Goal: Task Accomplishment & Management: Use online tool/utility

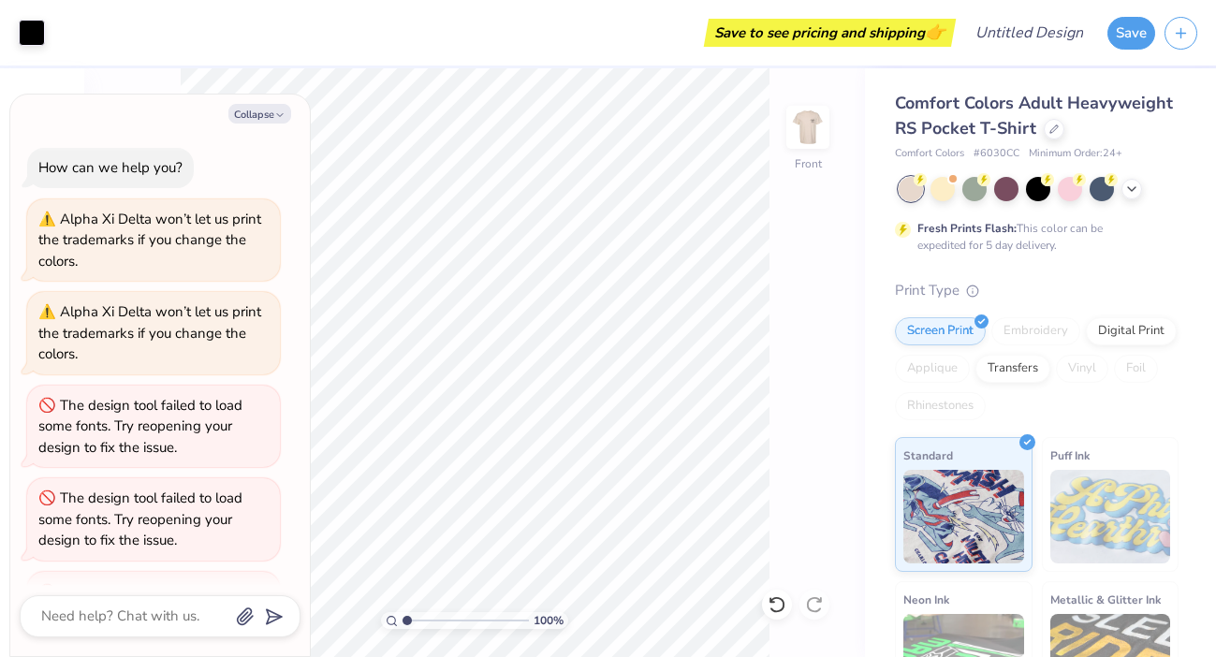
scroll to position [1447, 0]
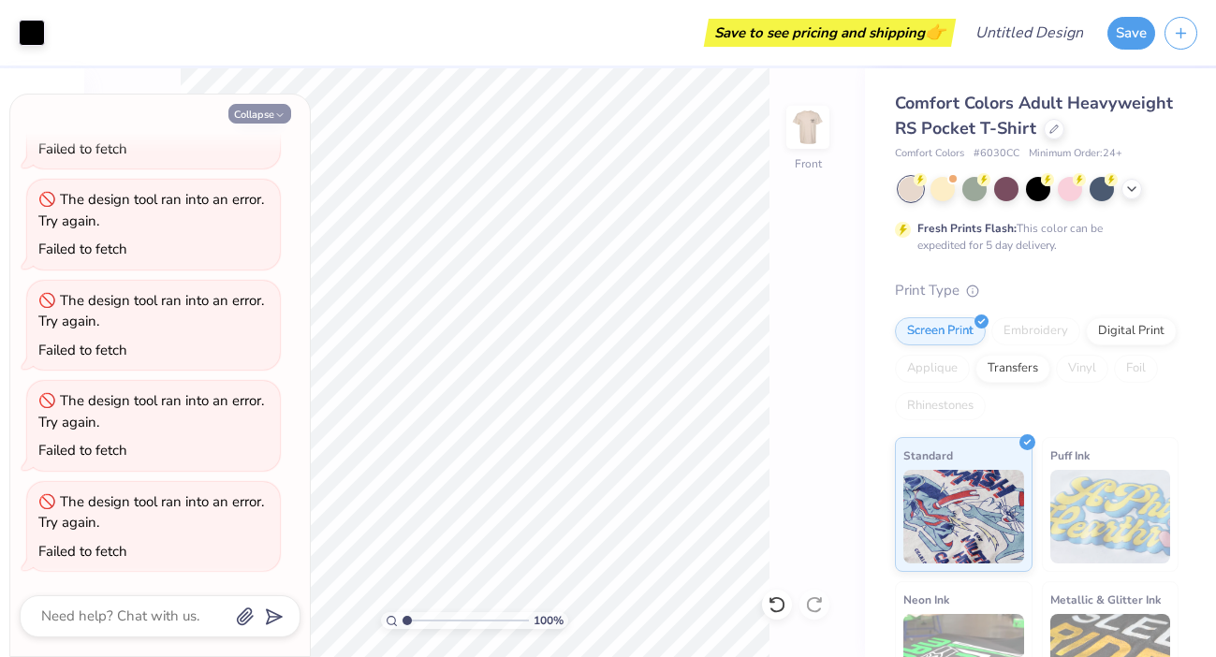
click at [250, 113] on button "Collapse" at bounding box center [259, 114] width 63 height 20
type textarea "x"
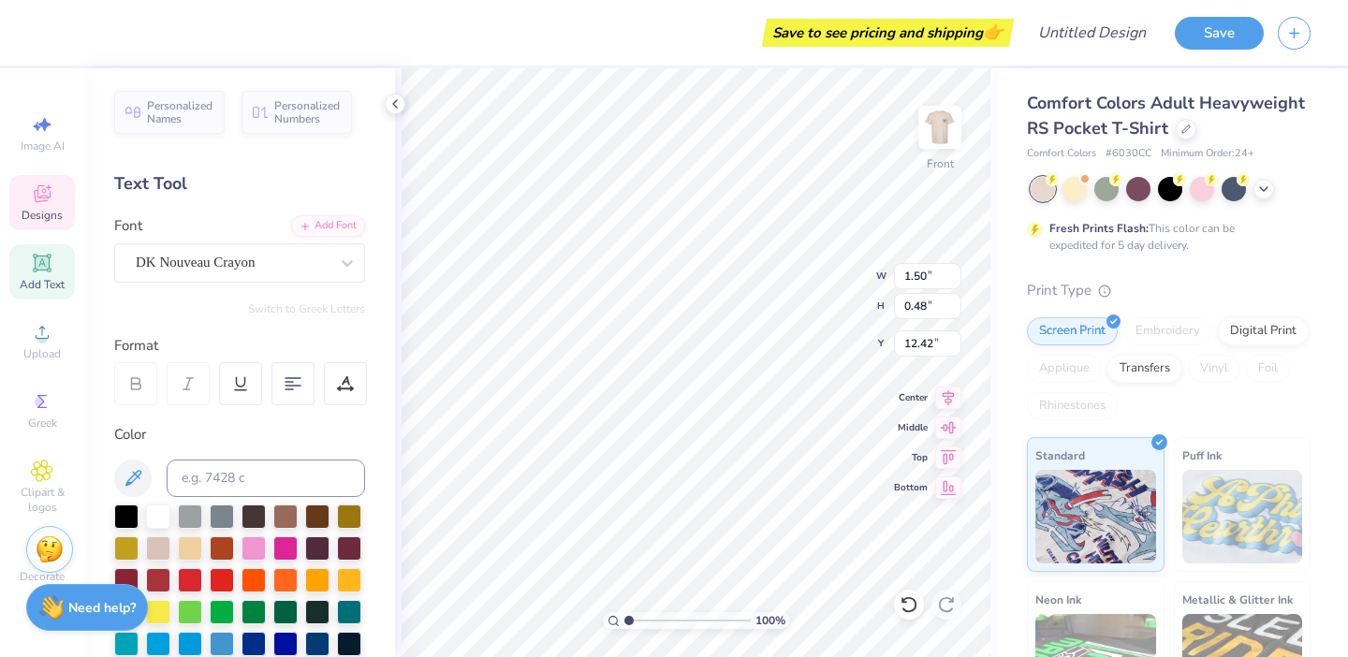
scroll to position [0, 1]
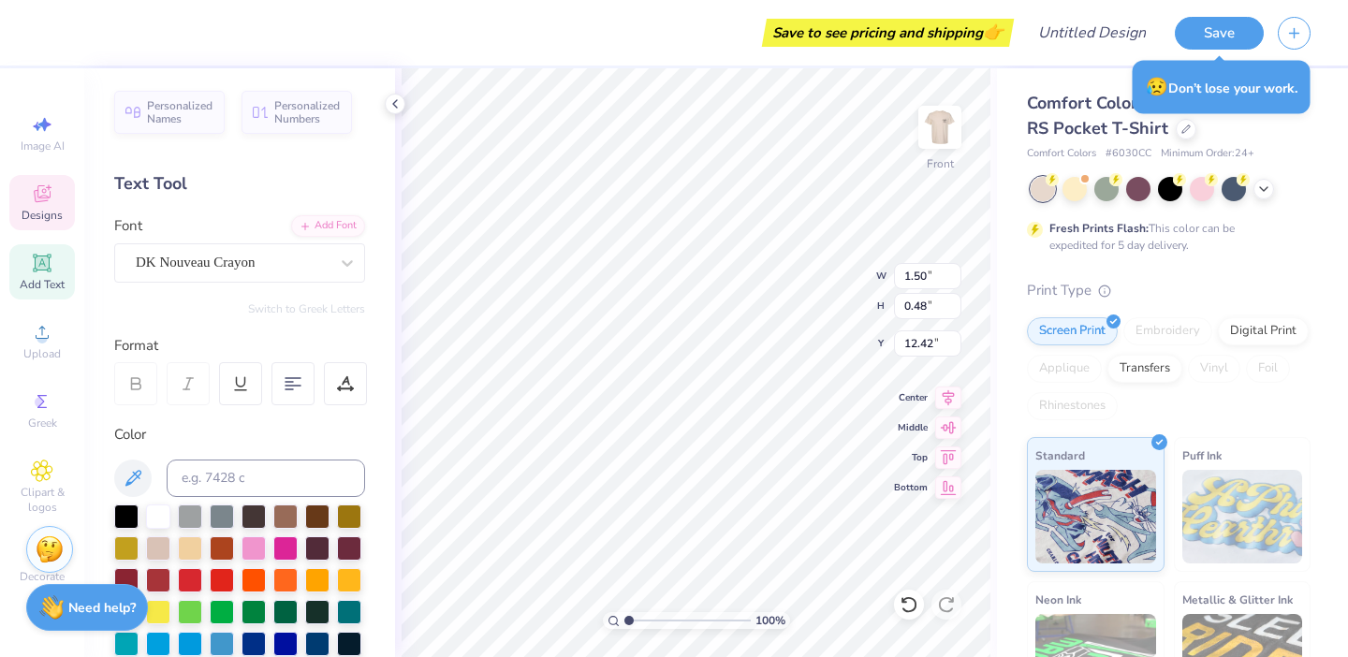
type textarea "Alpha Xi Delta"
type input "2.33"
type input "13.22"
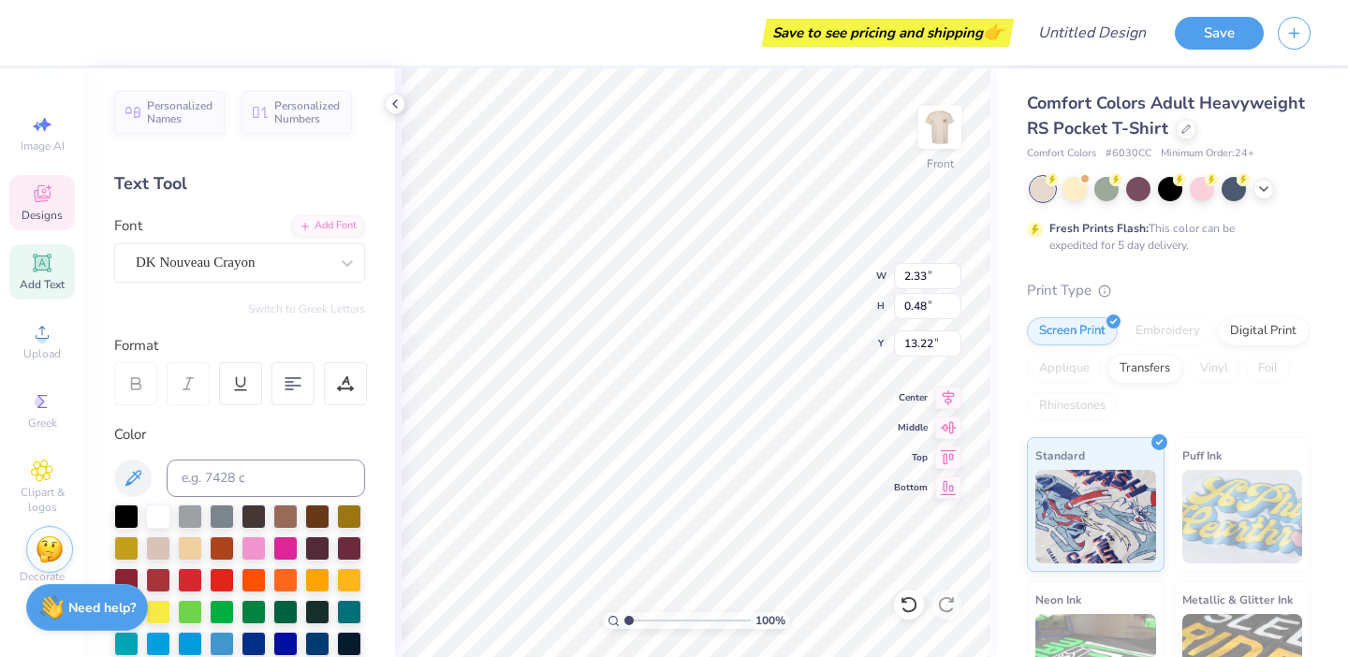
scroll to position [0, 6]
type textarea "Tau Kappa Epsilon"
type input "3.44"
type input "0.46"
type input "14.19"
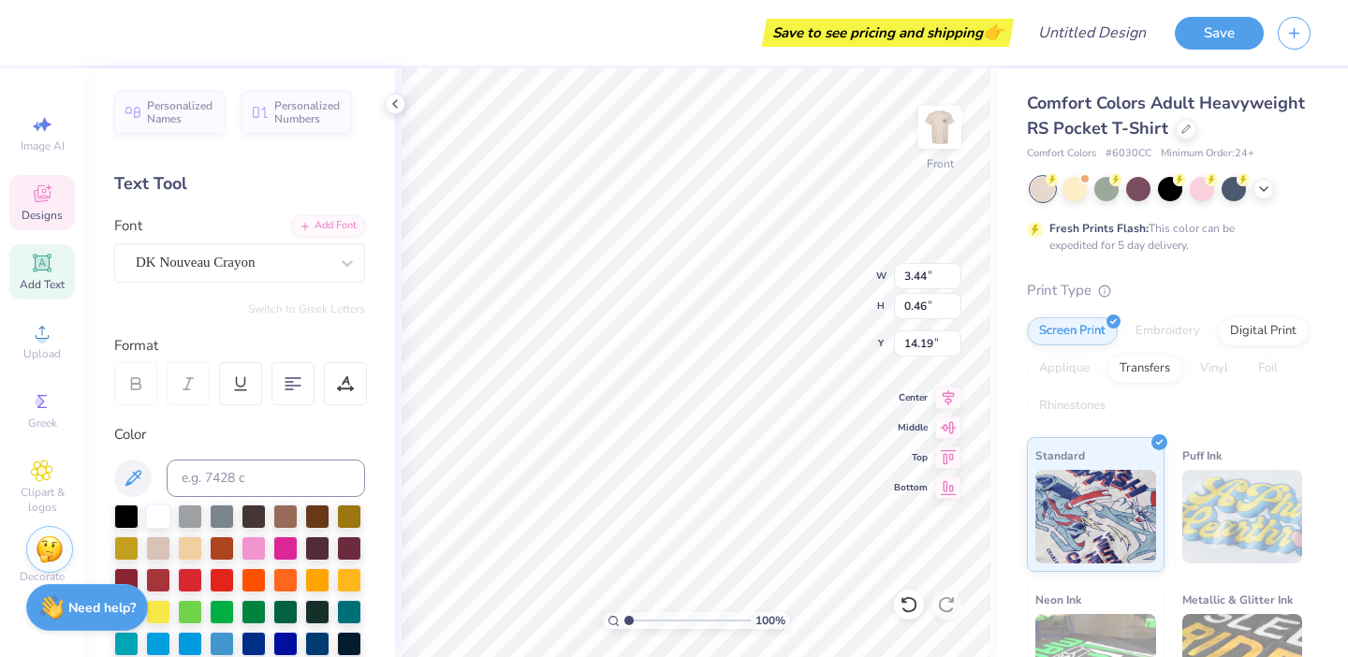
scroll to position [0, 1]
type textarea "Kappa Delta"
type input "15.12"
type input "4.21"
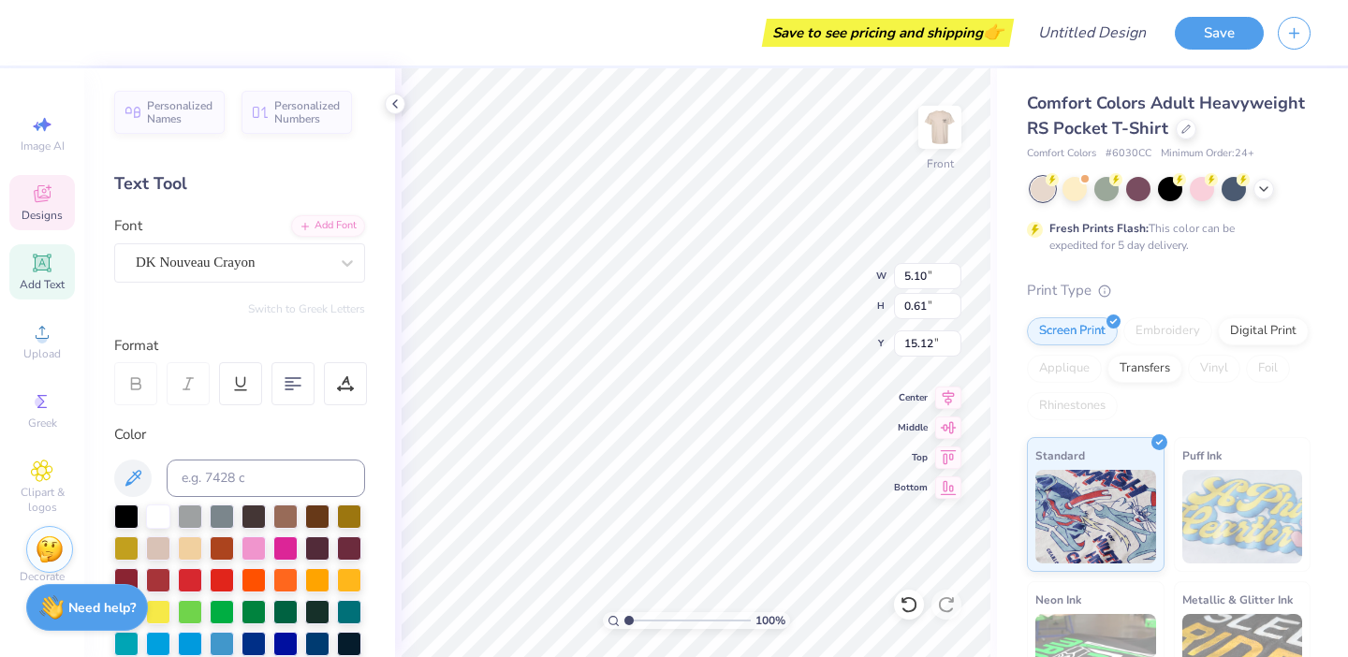
type input "0.64"
type input "12.34"
type input "6.61"
type input "10.01"
type input "6.06"
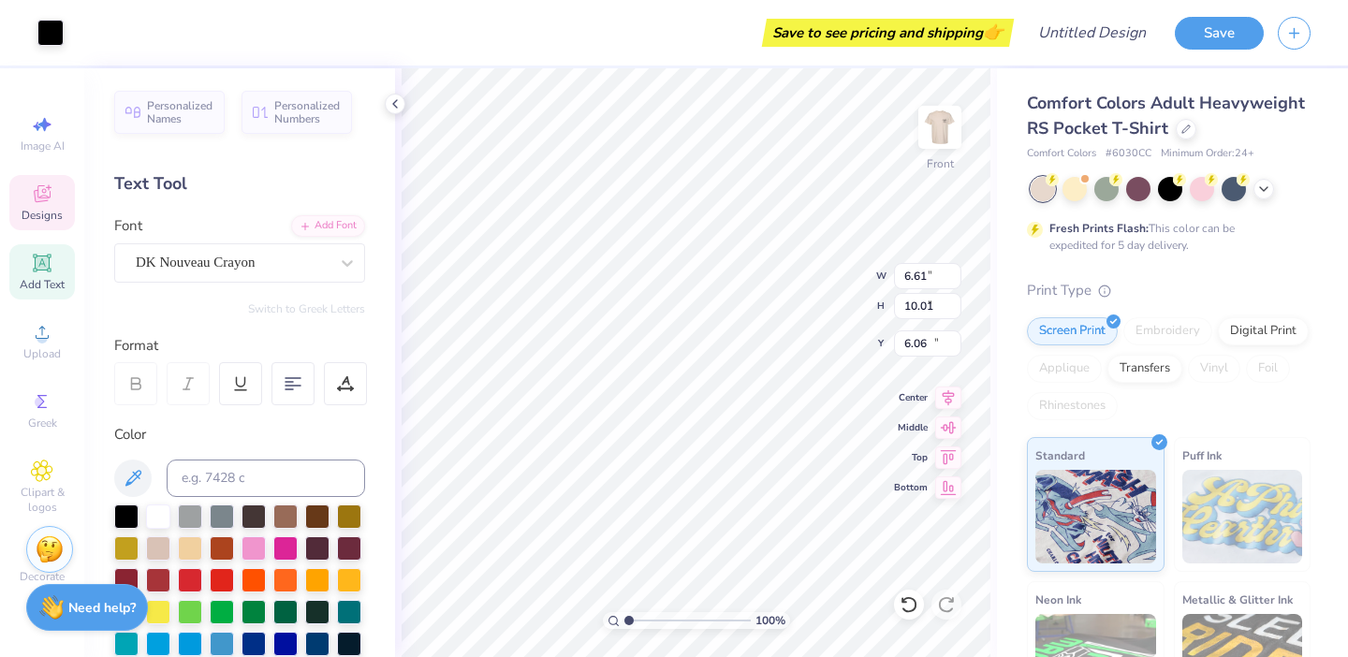
type input "4.21"
type input "0.64"
type input "12.73"
type input "3.36"
type input "0.61"
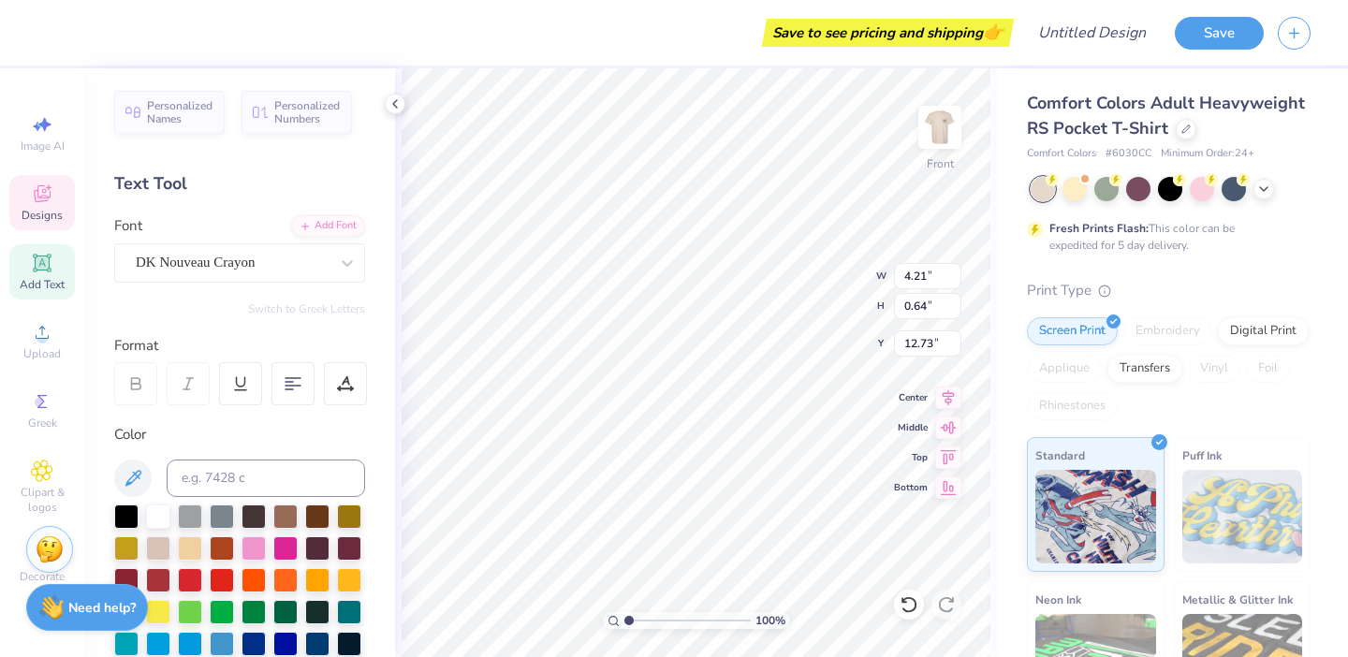
type input "14.12"
type input "4.21"
type input "0.64"
type input "12.24"
type input "5.10"
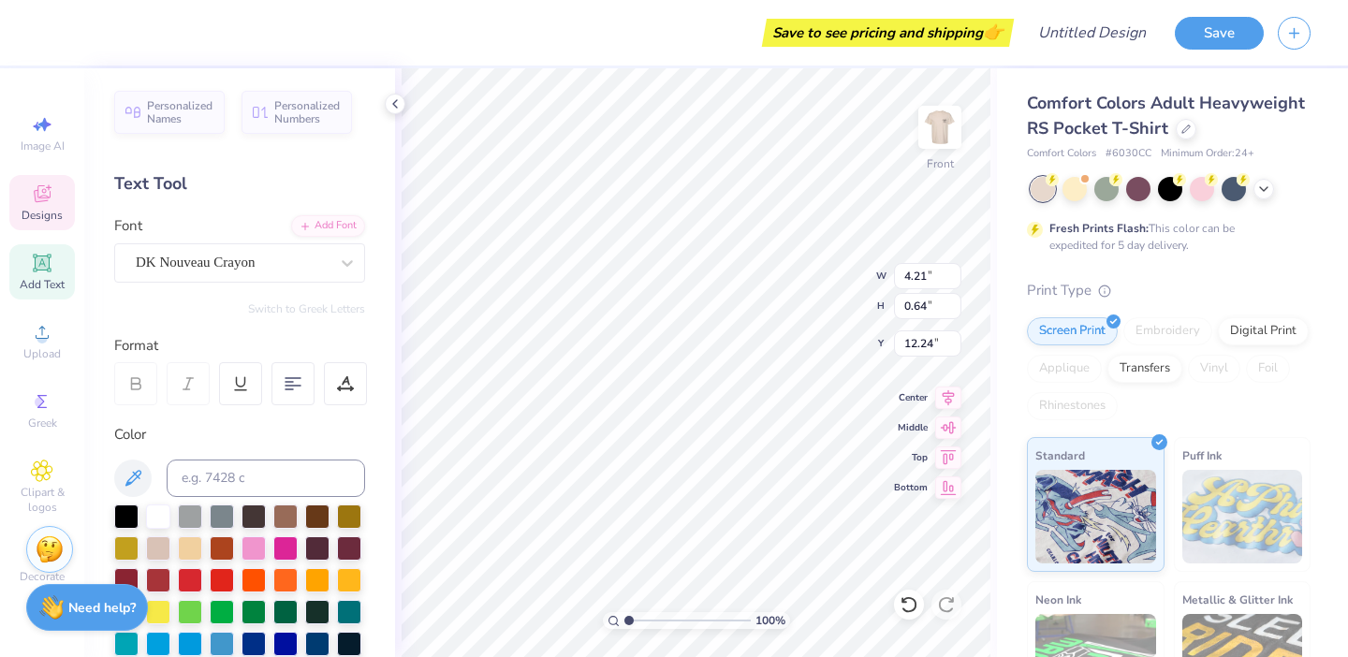
type input "0.61"
type input "15.12"
type input "3.36"
type input "13.64"
type input "4.21"
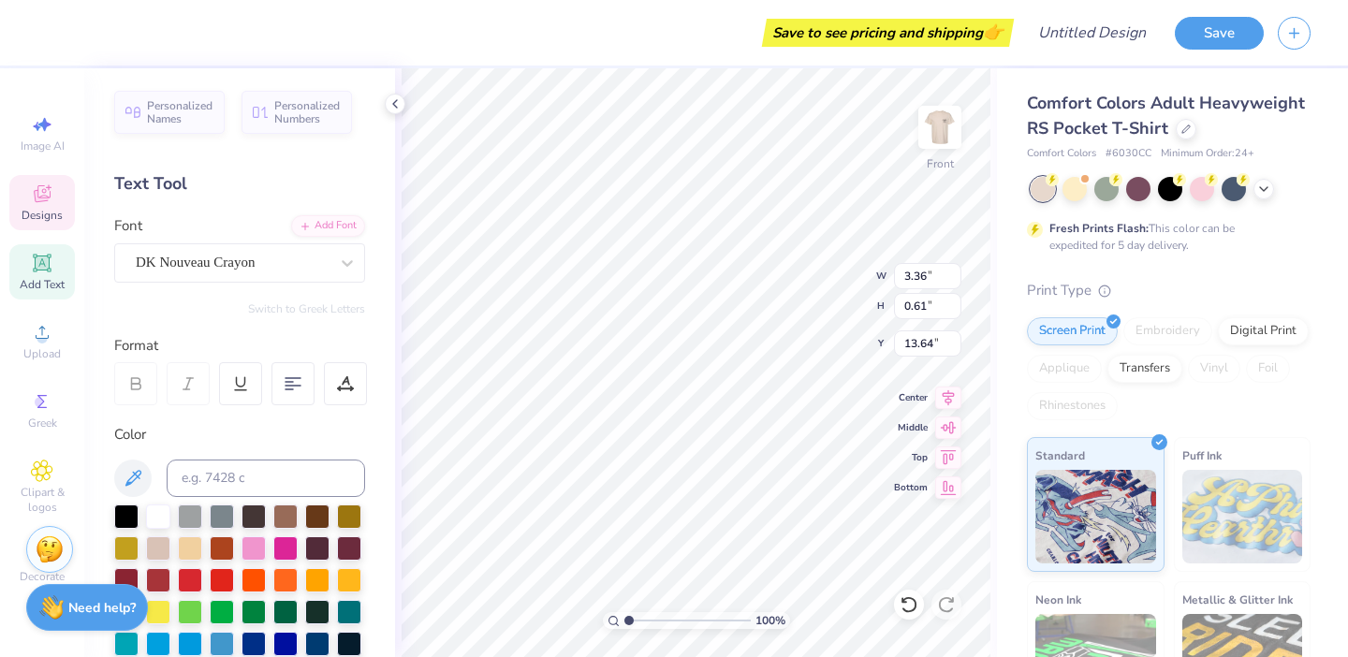
type input "0.64"
type input "12.73"
type input "4.67"
type input "0.60"
type input "18.45"
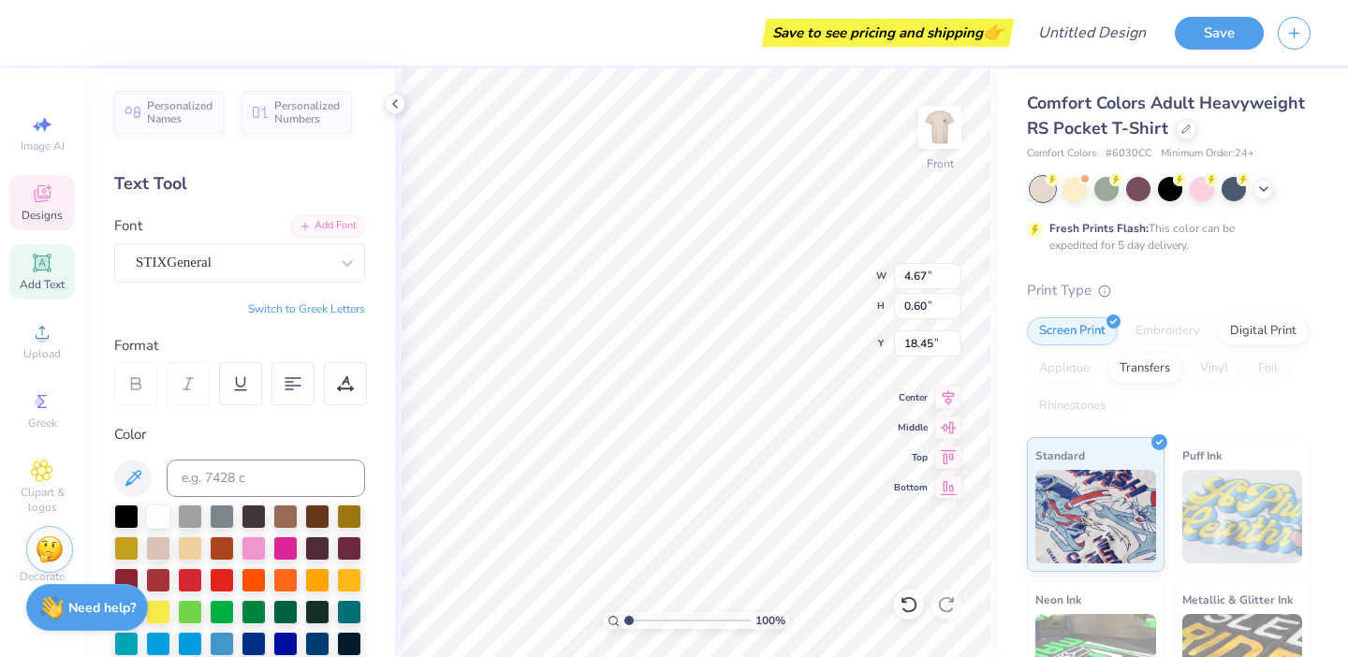
type textarea "A"
type textarea "2025"
type input "14.25"
type input "4.21"
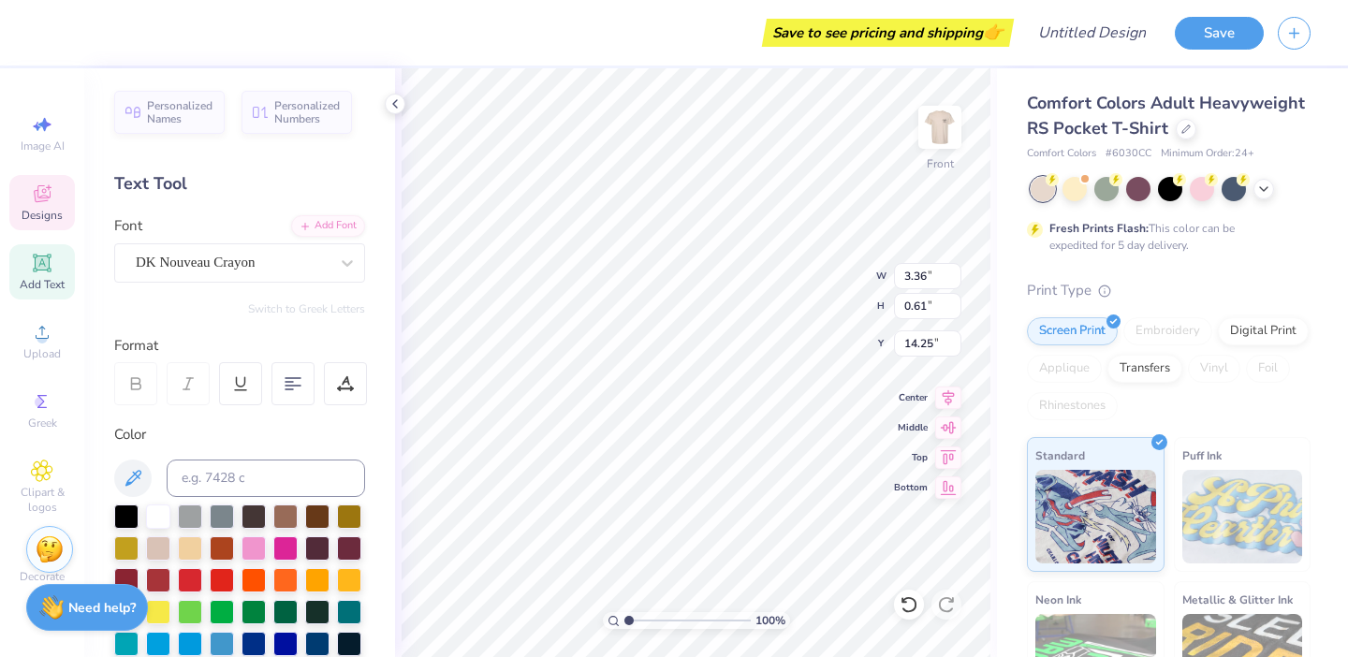
type input "0.64"
type input "13.31"
type input "5.10"
type input "0.61"
type input "14.94"
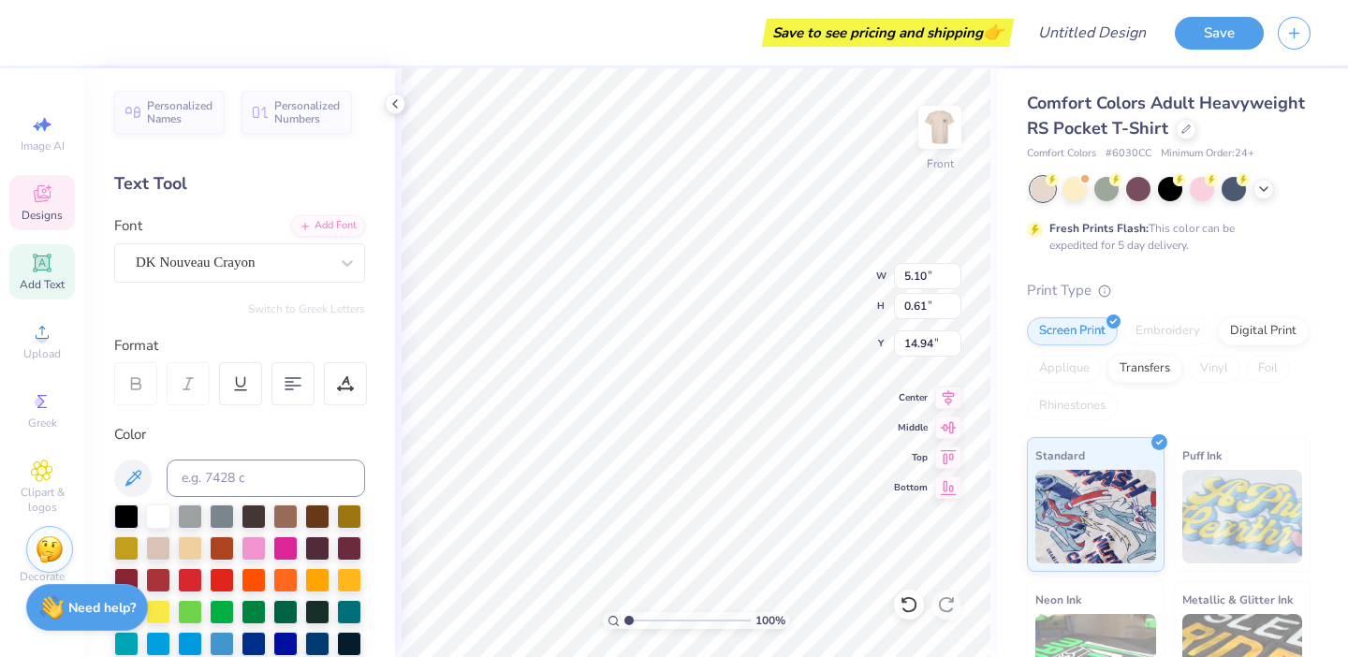
type input "4.21"
type input "0.64"
type input "13.24"
type input "5.10"
type input "0.61"
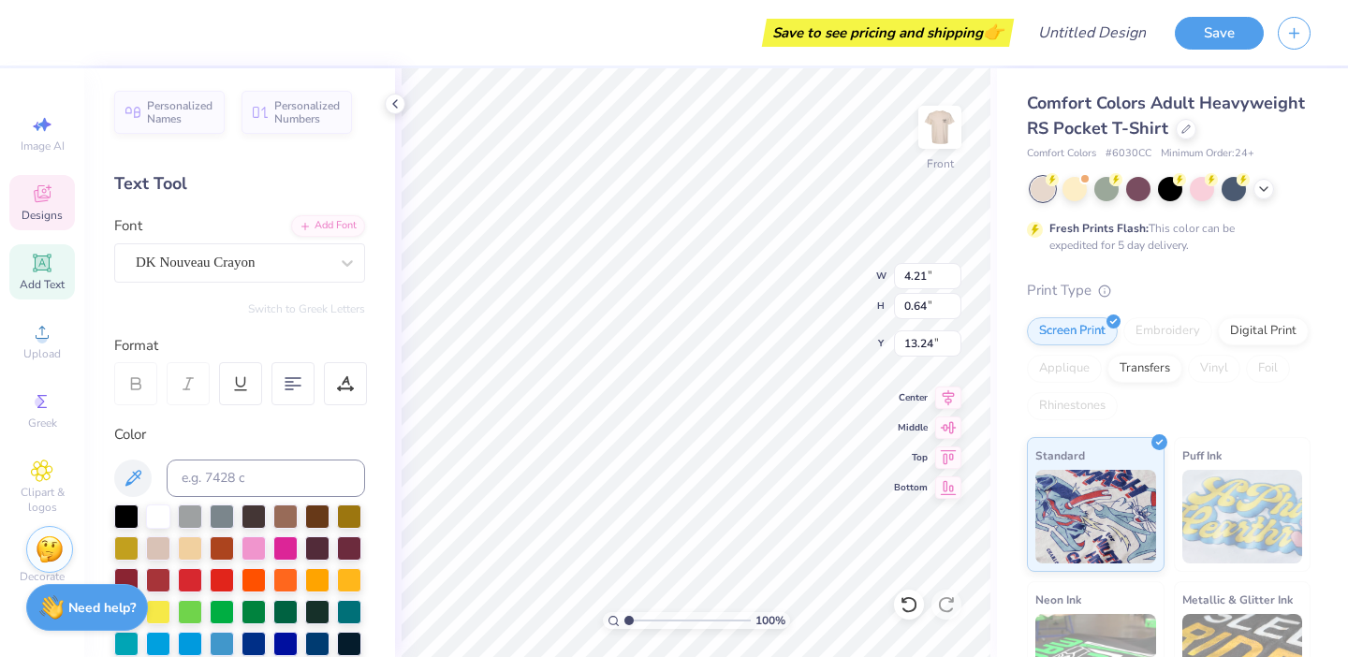
type input "14.25"
type input "4.21"
type input "0.64"
type input "15.44"
type input "3.36"
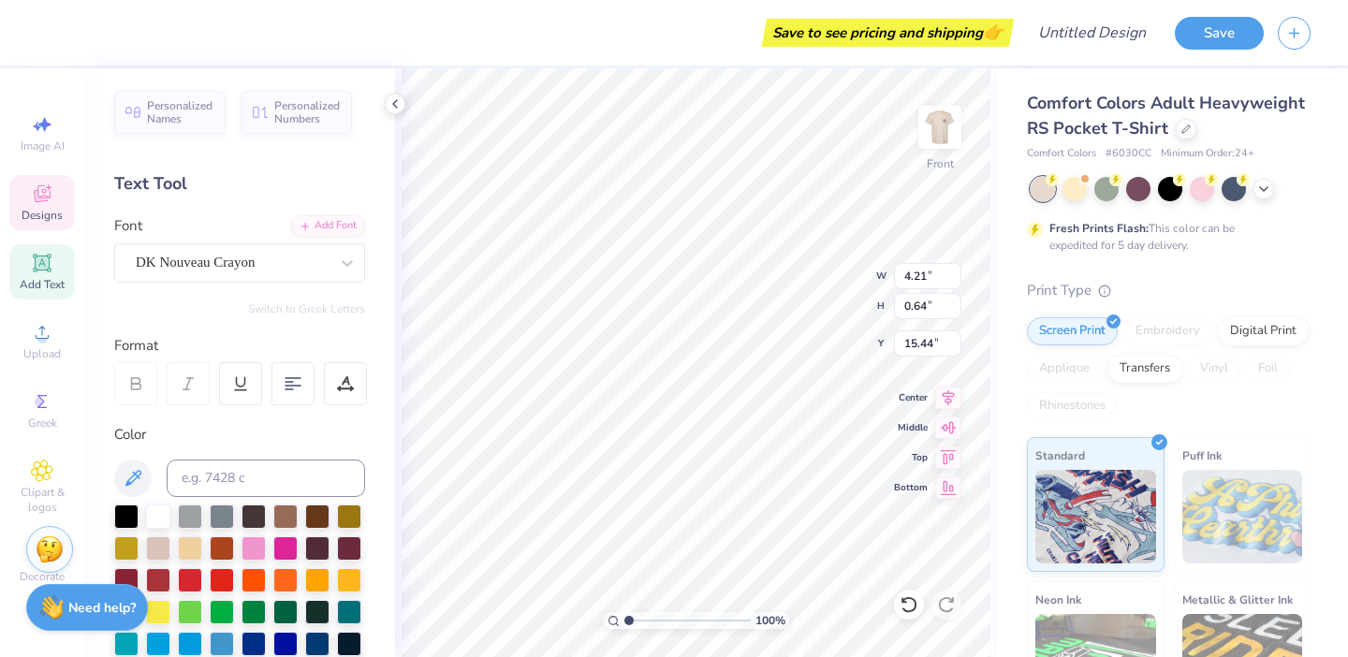
type input "0.61"
type input "16.32"
type input "5.10"
type input "13.38"
type input "4.21"
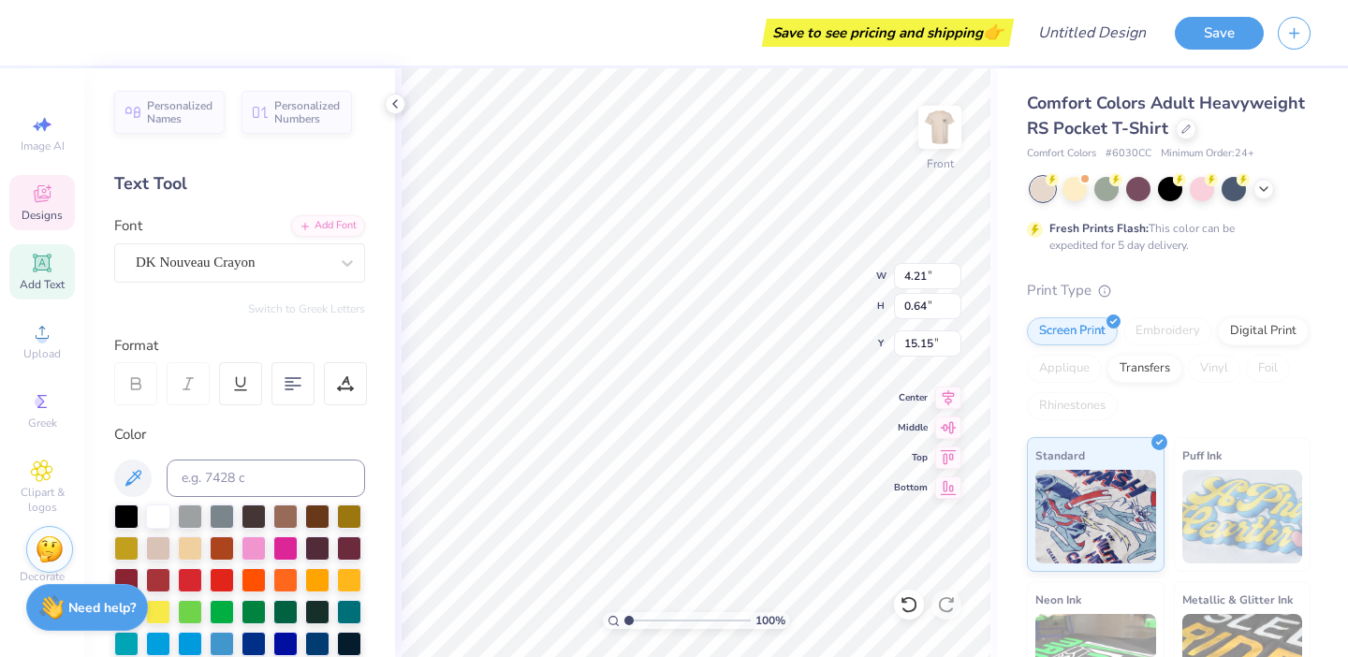
type input "0.64"
type input "14.62"
type input "3.36"
type input "0.61"
type input "15.19"
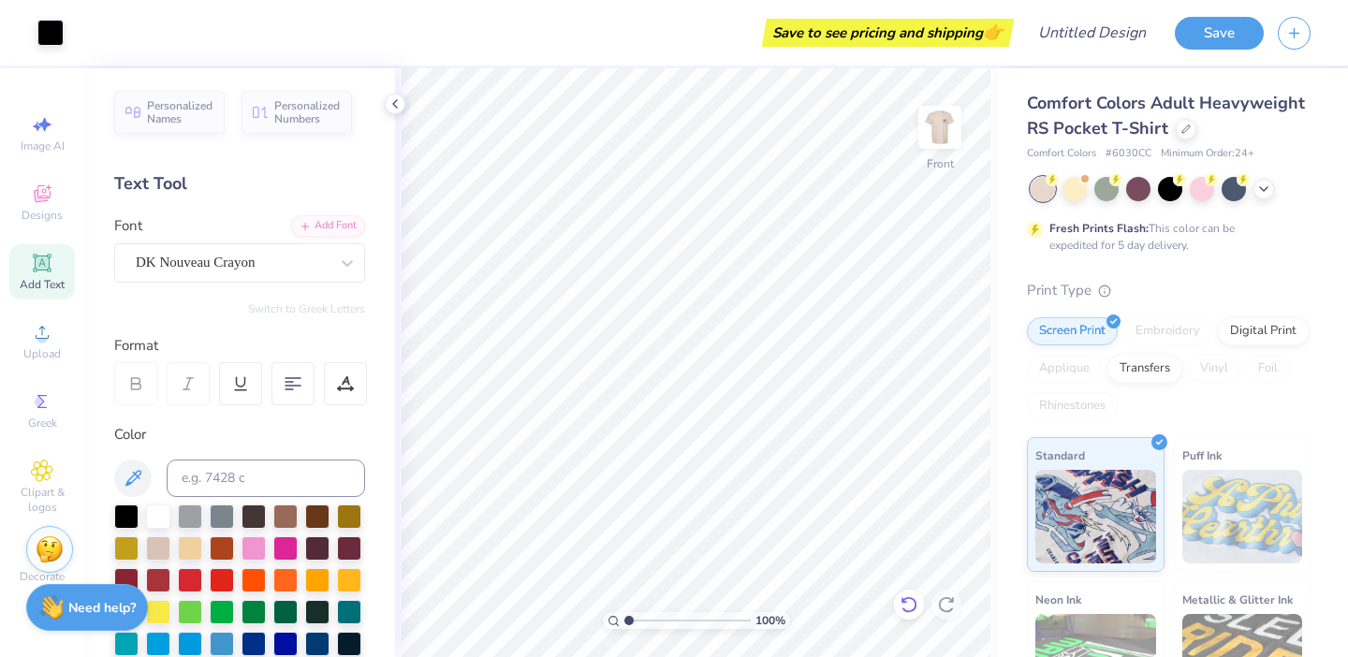
click at [911, 605] on icon at bounding box center [909, 605] width 19 height 19
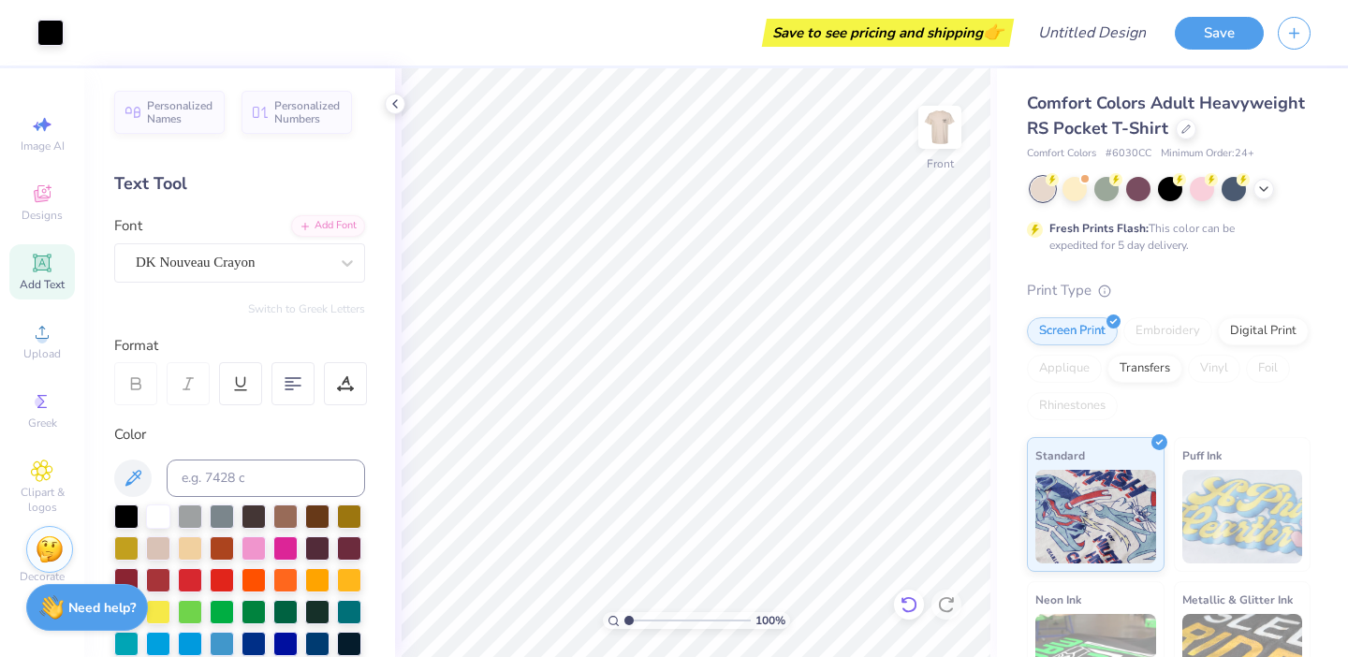
click at [911, 605] on icon at bounding box center [909, 605] width 19 height 19
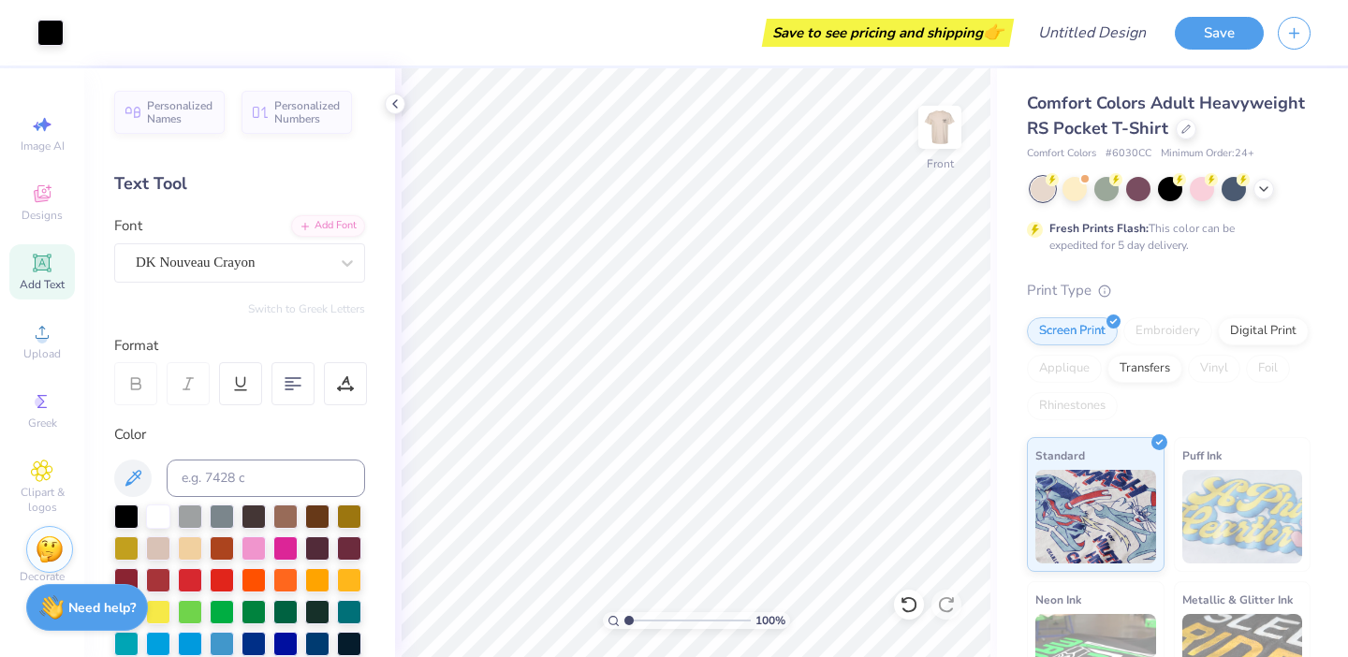
click at [911, 596] on icon at bounding box center [909, 605] width 19 height 19
click at [919, 611] on div at bounding box center [909, 605] width 30 height 30
click at [905, 607] on icon at bounding box center [909, 605] width 19 height 19
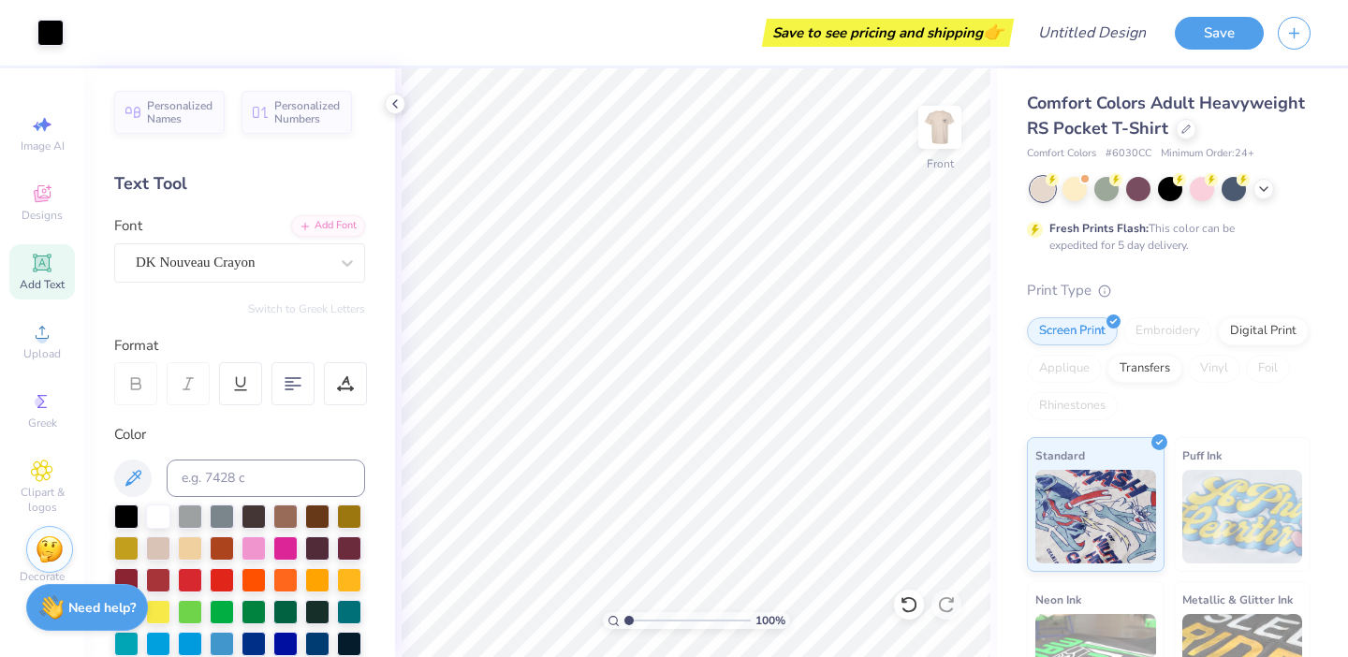
click at [904, 607] on icon at bounding box center [909, 605] width 19 height 19
click at [917, 600] on icon at bounding box center [909, 605] width 19 height 19
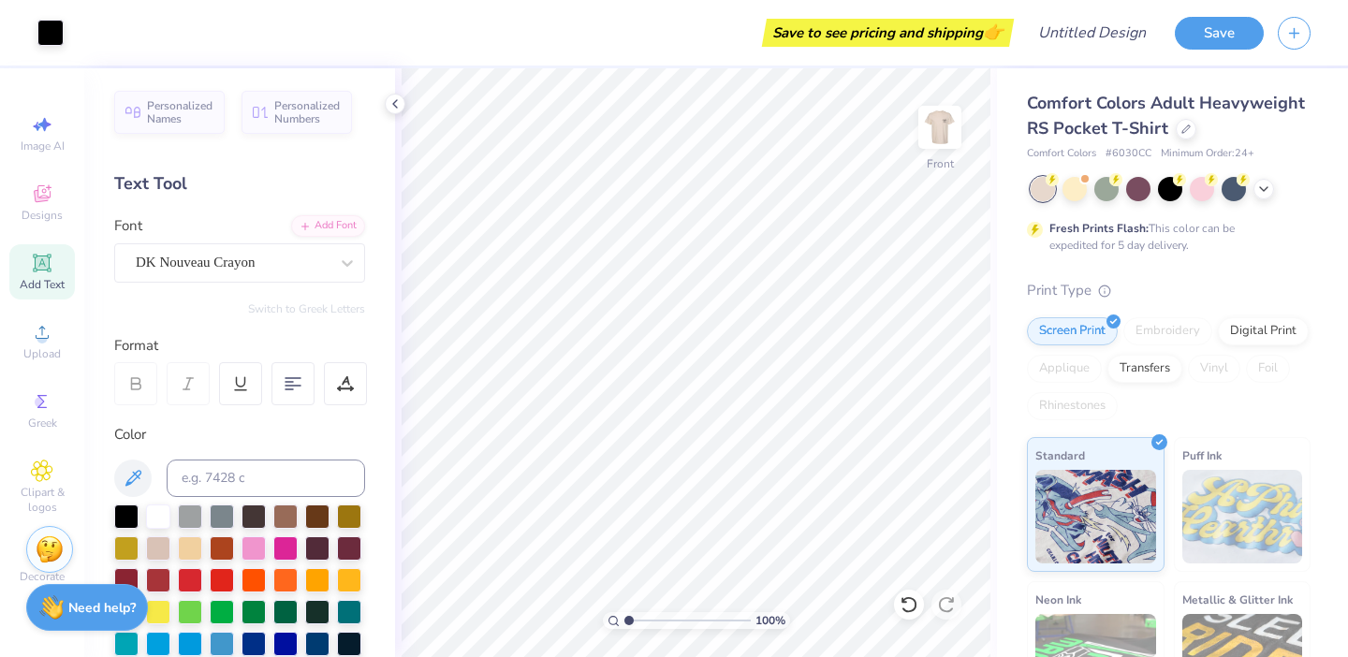
click at [903, 606] on icon at bounding box center [909, 605] width 19 height 19
click at [919, 611] on div at bounding box center [909, 605] width 30 height 30
click at [905, 602] on icon at bounding box center [905, 600] width 4 height 4
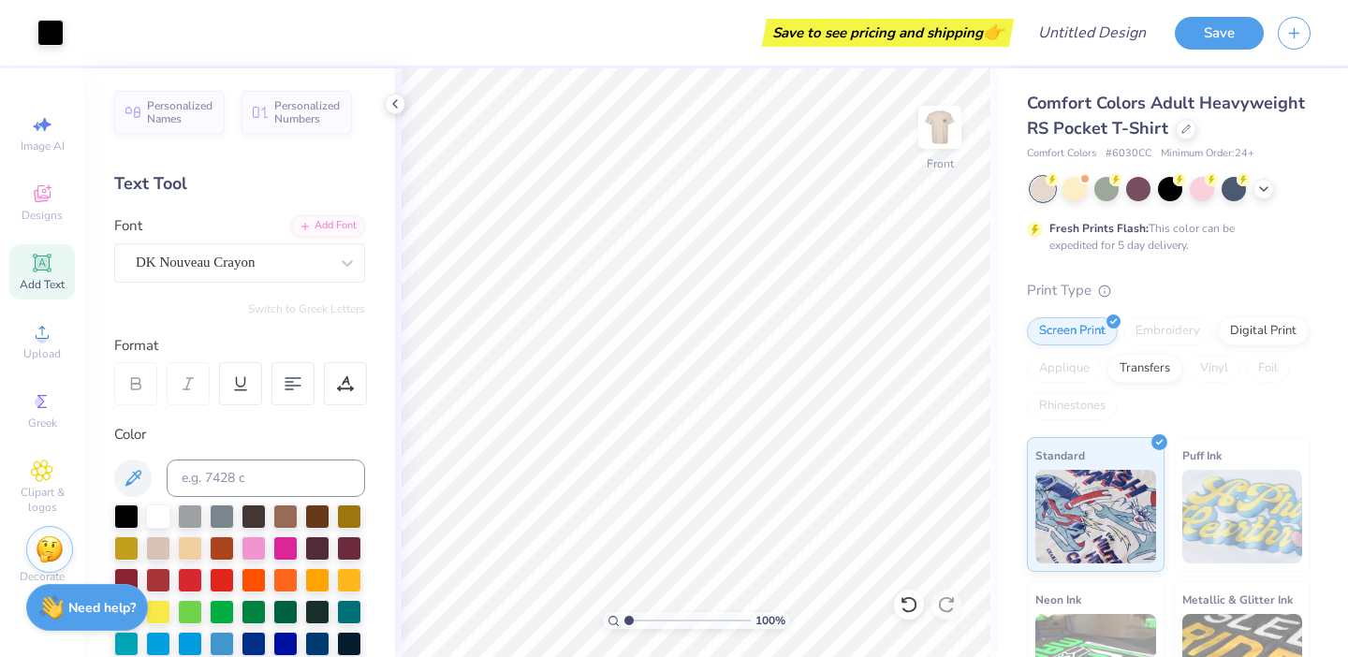
click at [905, 602] on icon at bounding box center [905, 600] width 4 height 4
click at [910, 606] on icon at bounding box center [909, 605] width 19 height 19
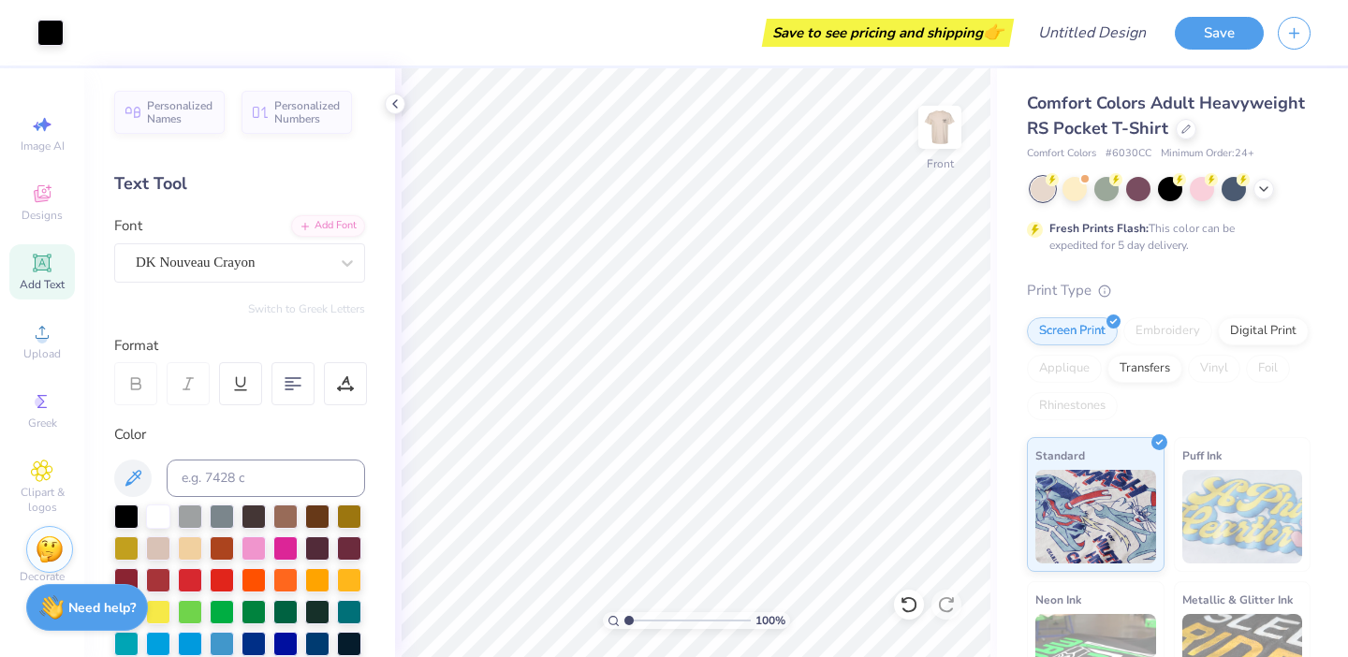
click at [913, 608] on icon at bounding box center [909, 605] width 19 height 19
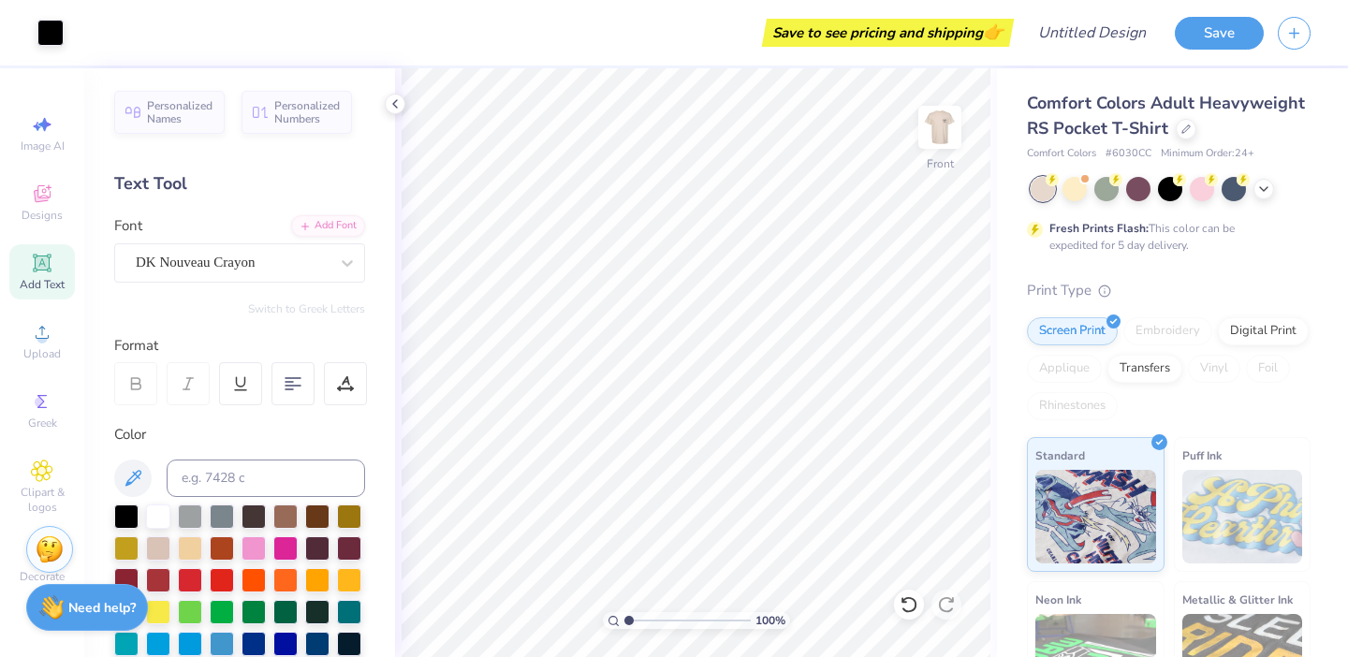
click at [915, 599] on icon at bounding box center [909, 605] width 19 height 19
click at [904, 610] on icon at bounding box center [909, 604] width 16 height 17
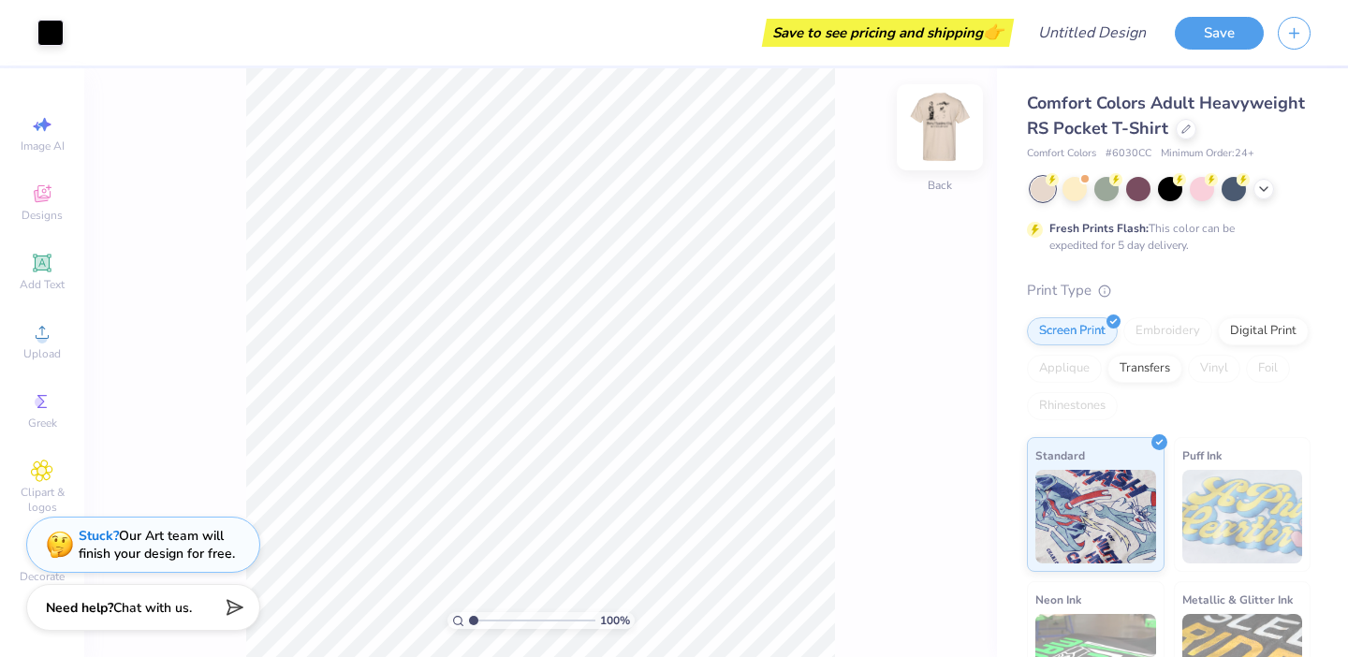
click at [943, 136] on img at bounding box center [940, 127] width 75 height 75
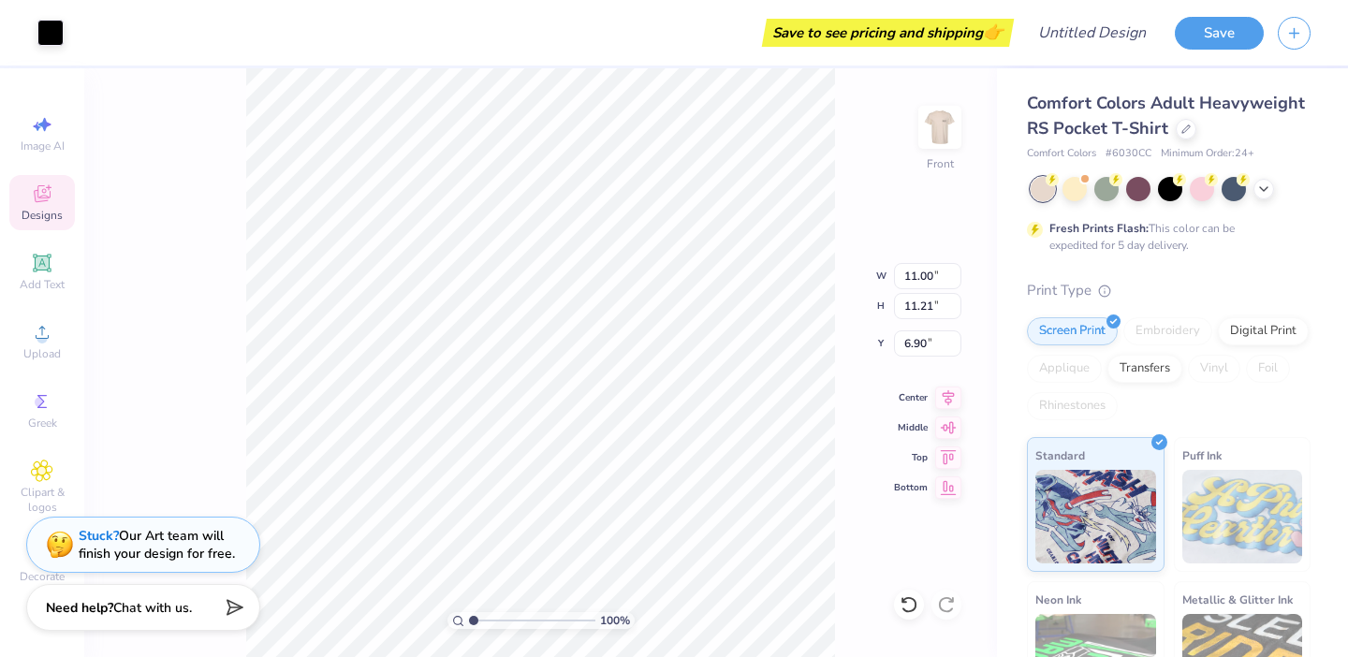
type input "6.90"
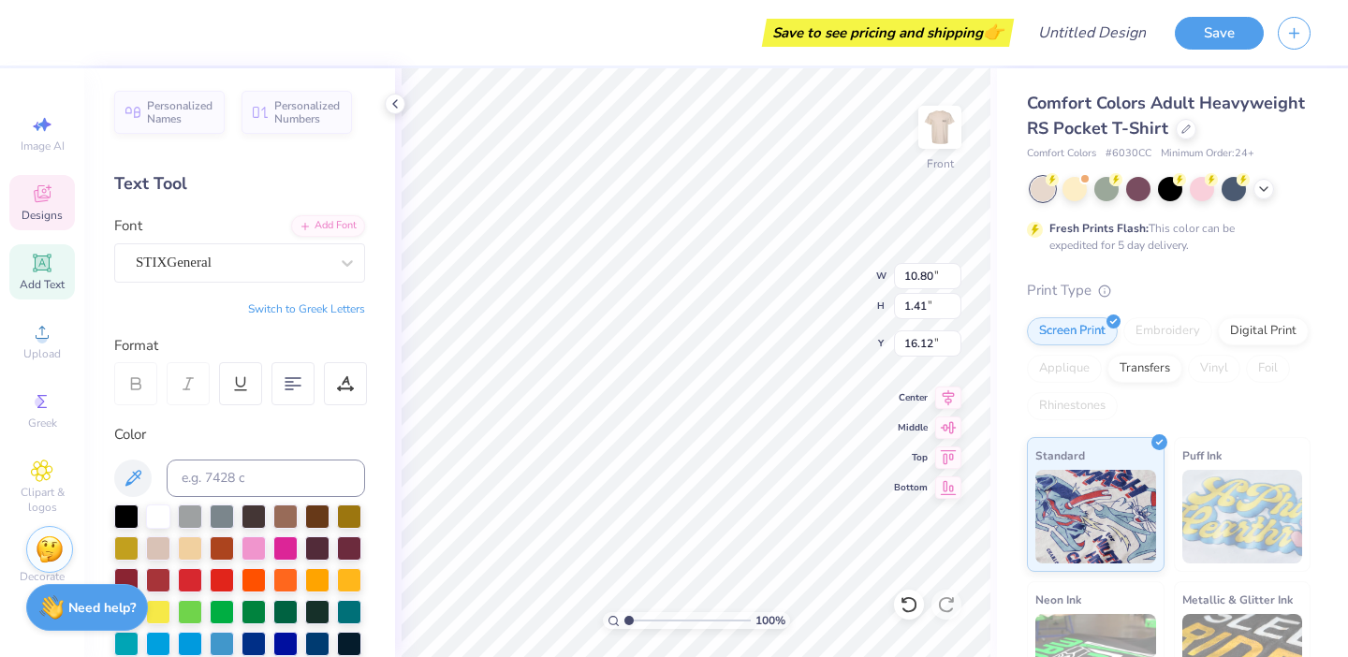
scroll to position [0, 5]
type textarea "HOMECOMING 2025"
type input "12.59"
type input "0.97"
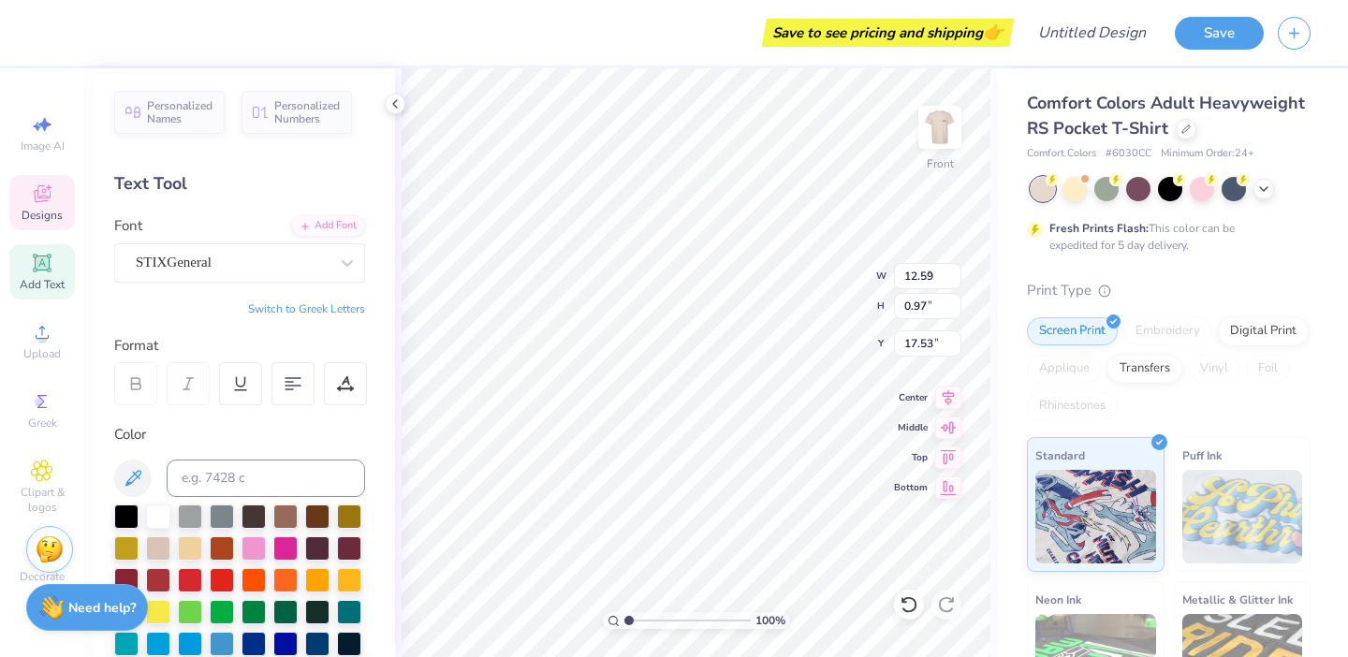
type input "7.38"
type input "0.58"
type input "18.23"
type textarea "B"
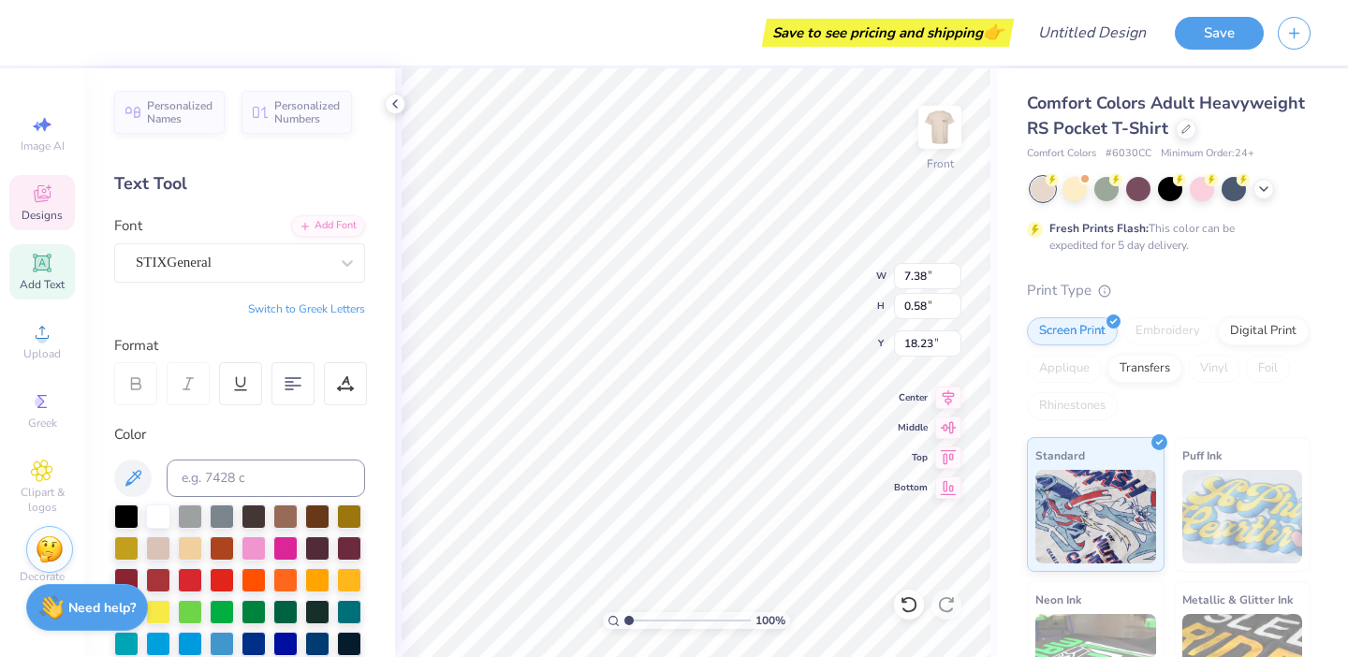
type textarea "[MEDICAL_DATA] TKE KD"
type input "16.96"
type input "6.44"
type input "9.75"
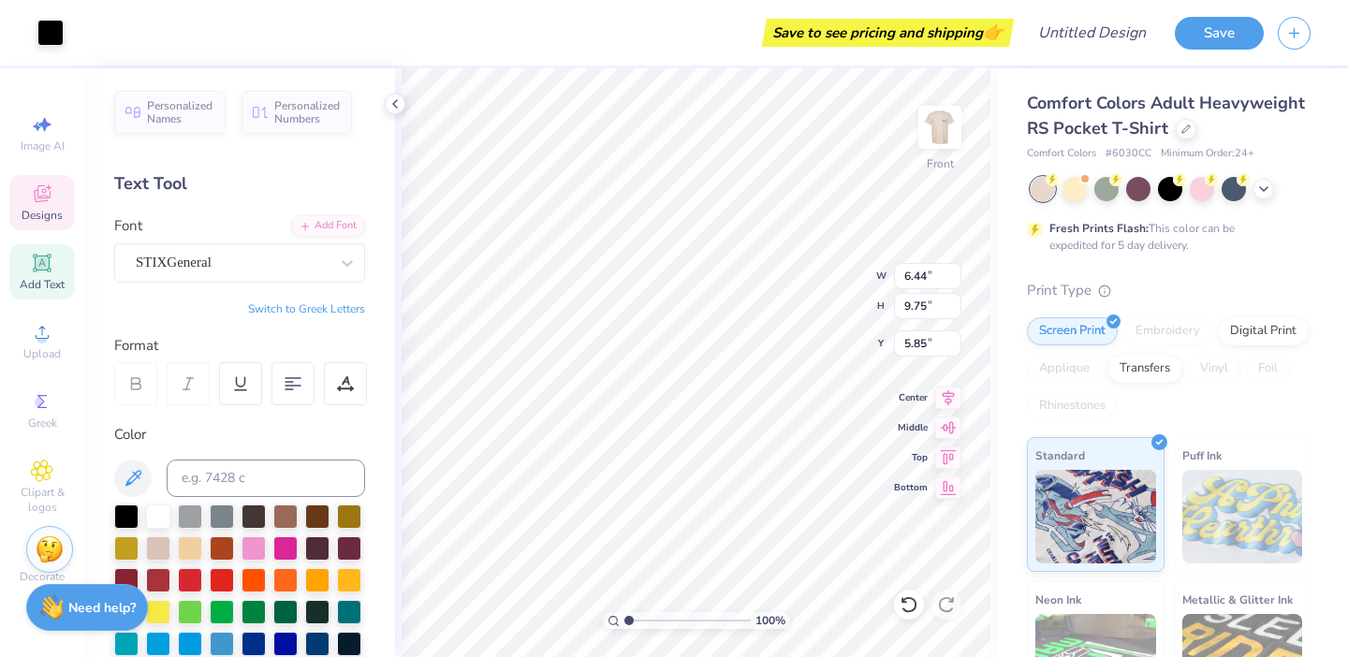
type input "5.85"
type input "7.01"
type input "2.44"
type input "6.90"
type input "7.97"
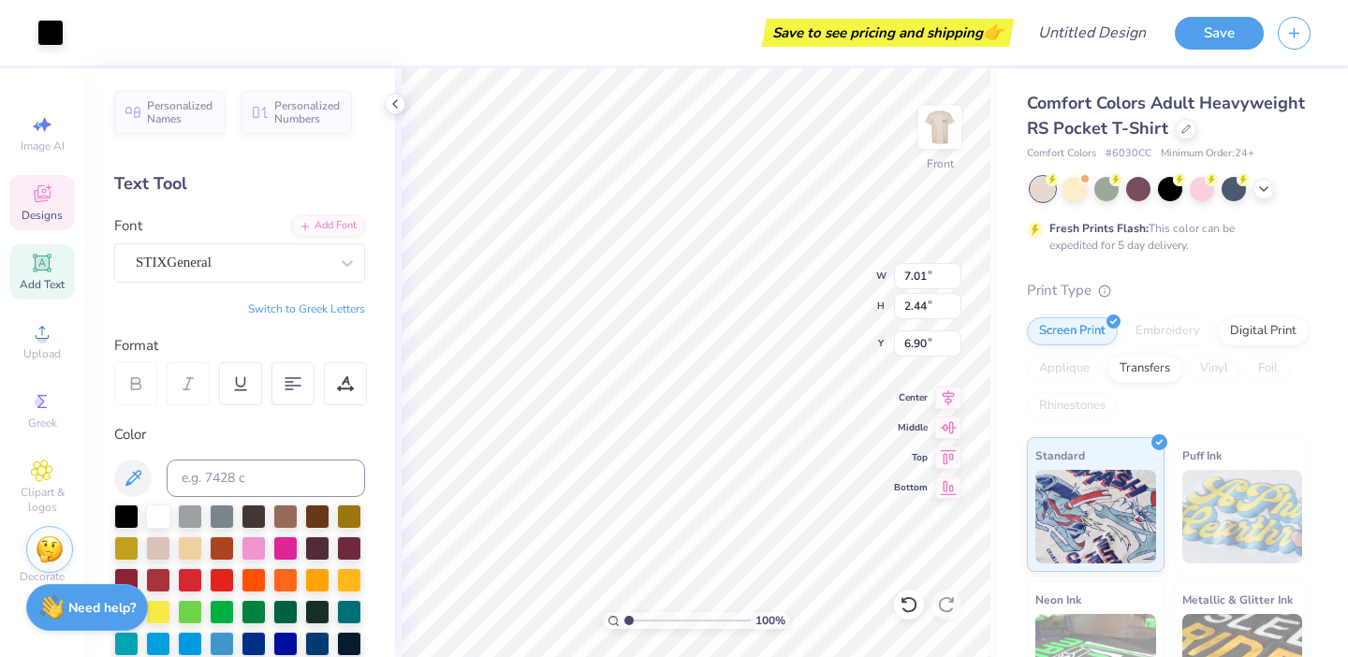
type input "2.78"
type input "5.94"
type input "6.44"
type input "9.75"
type input "3.87"
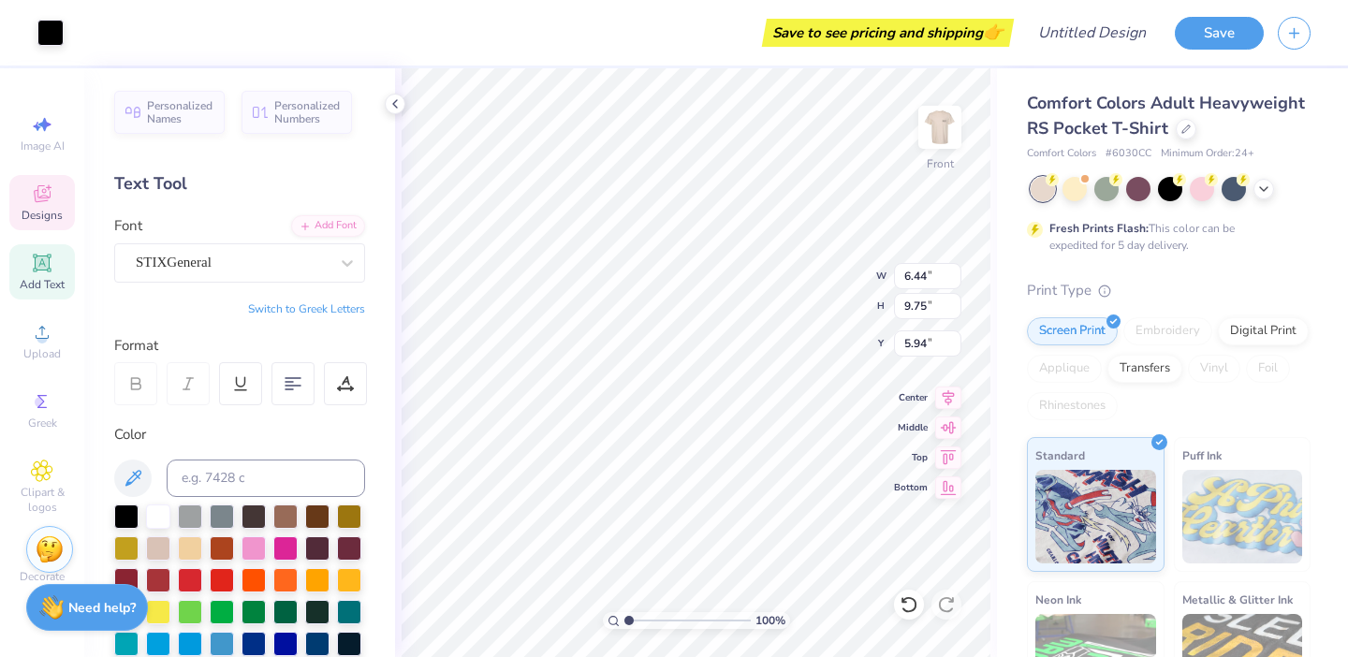
type input "3.03"
type input "9.30"
type input "4.37"
type input "3.42"
type input "8.45"
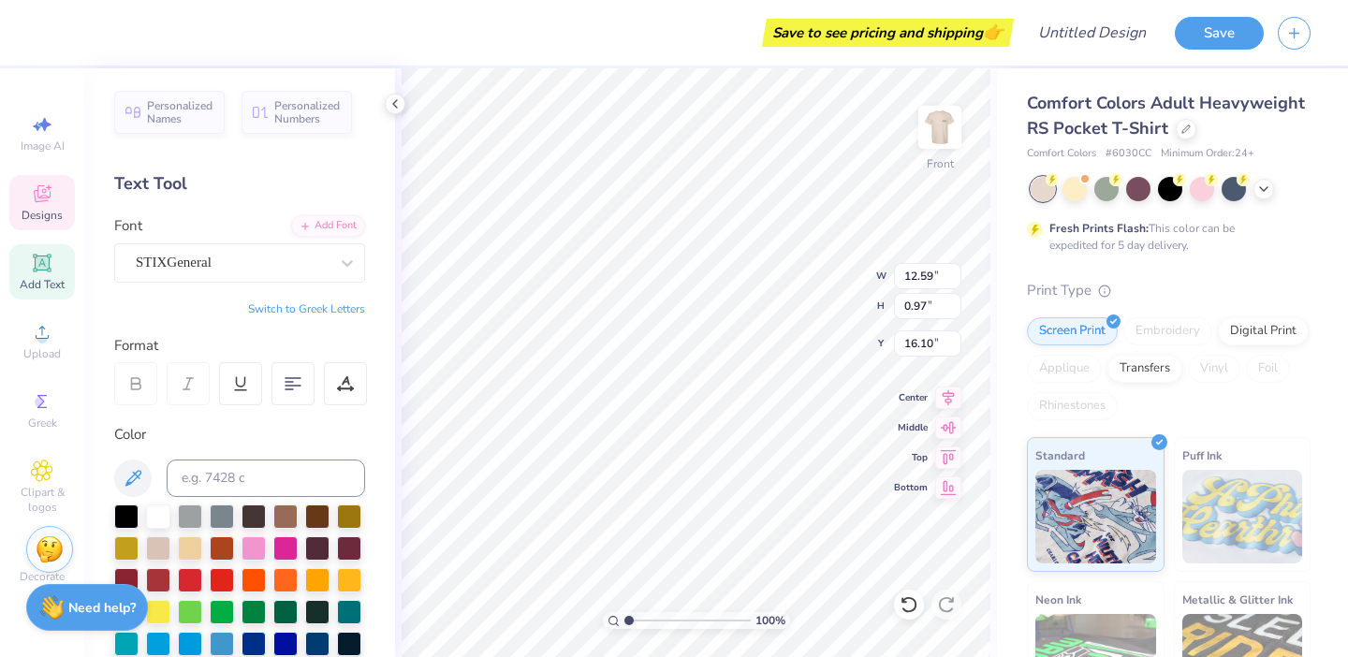
type input "16.10"
type input "5.28"
type input "0.56"
type input "17.74"
type input "0.77"
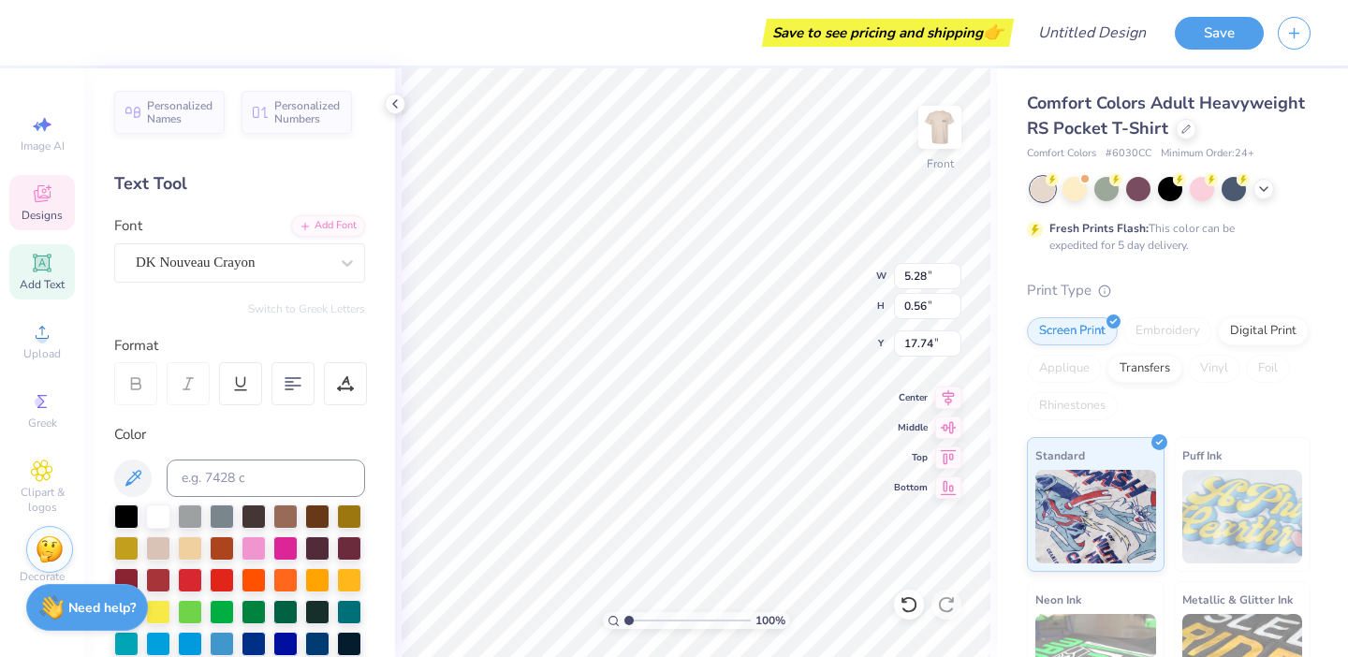
type input "0.35"
type input "12.77"
type textarea "WEST"
type input "1.81"
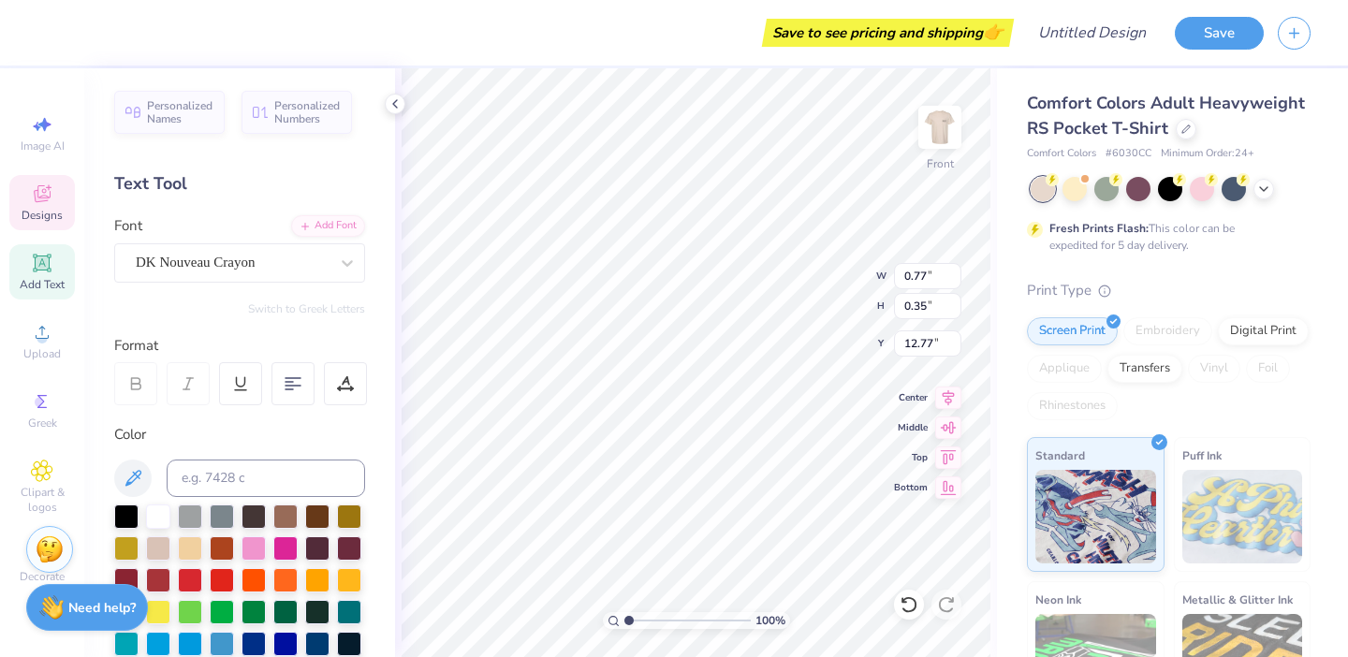
type input "0.43"
type input "13.32"
type textarea ","
type textarea "[PERSON_NAME]"
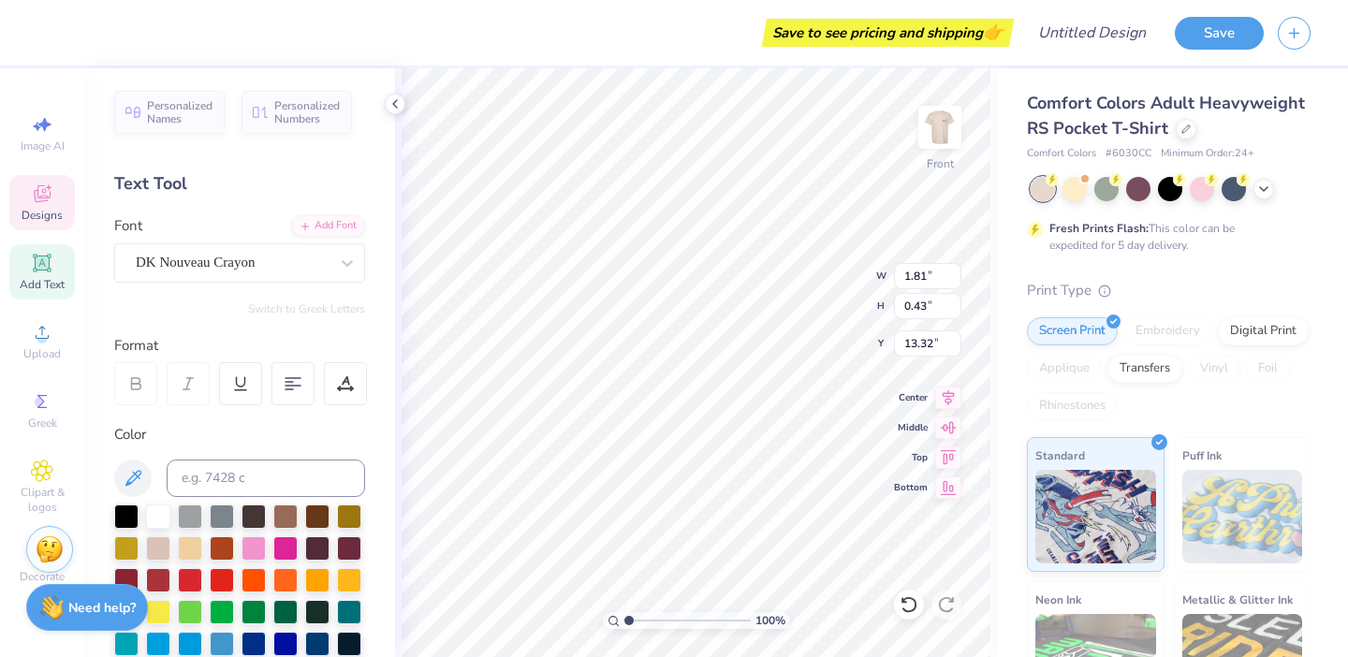
type input "1.27"
type input "0.35"
type input "13.85"
type textarea "UNIVERSITY"
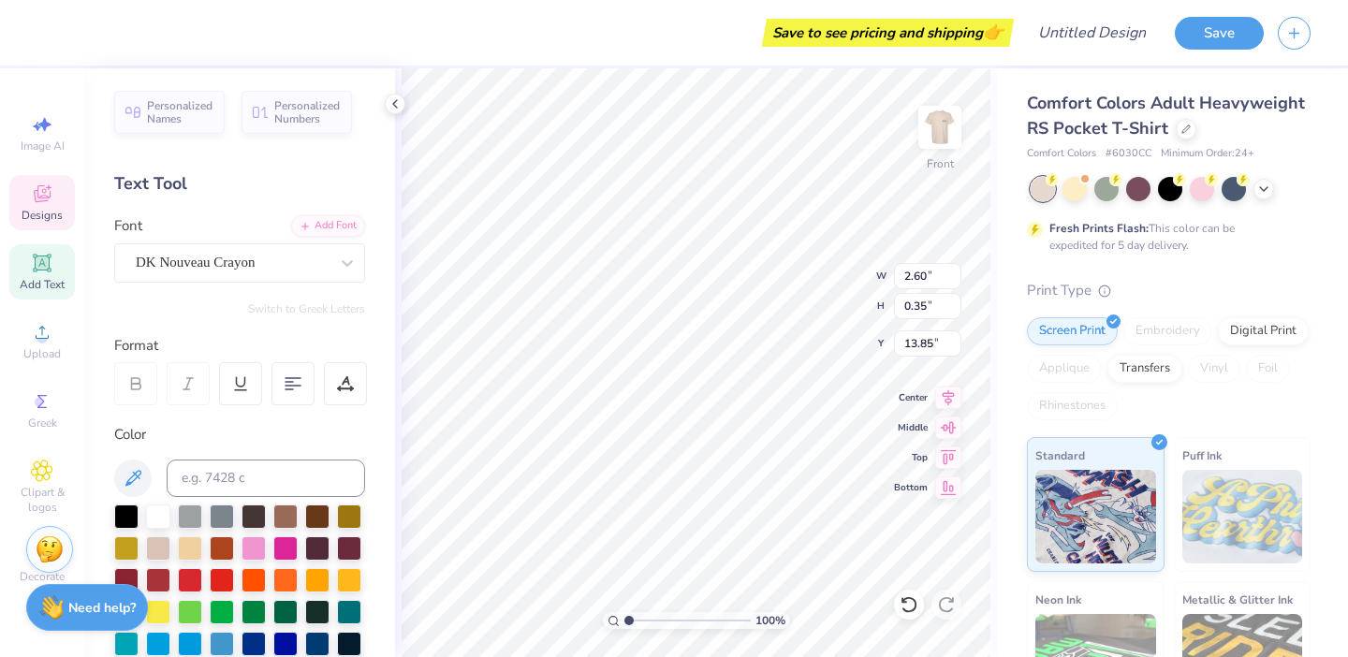
type input "14.25"
type input "3.22"
type input "0.43"
type input "14.17"
type input "14.25"
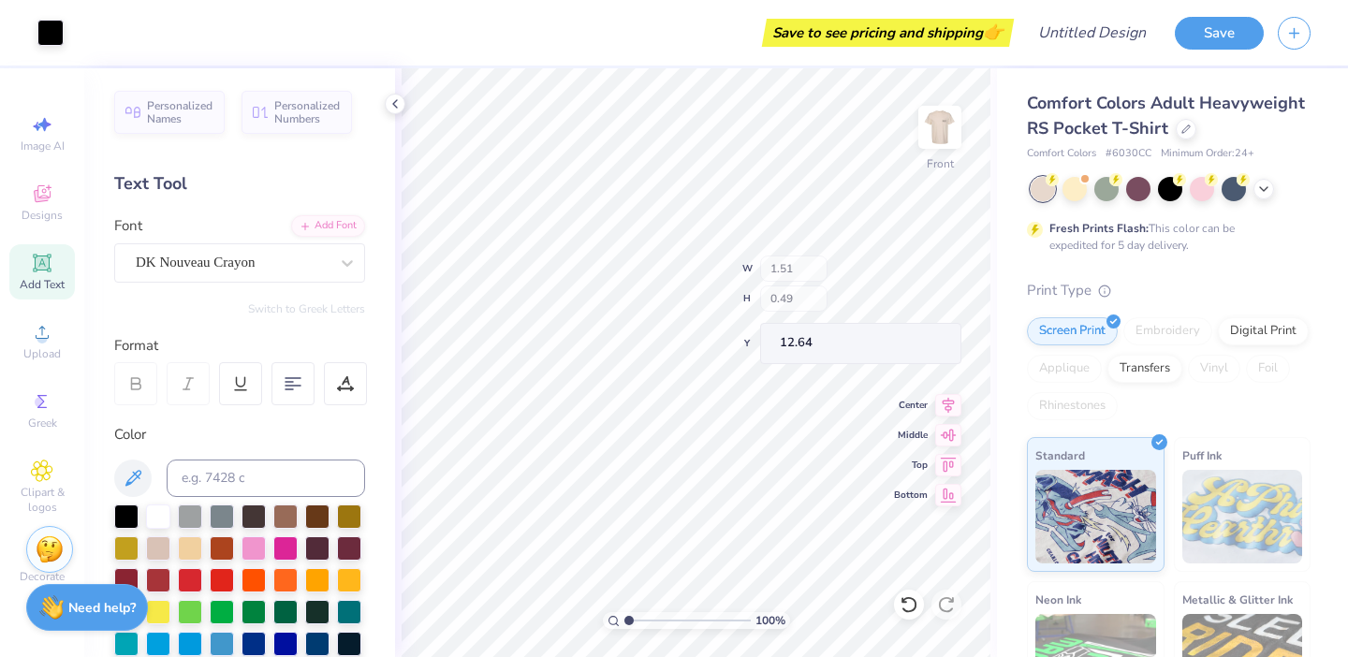
type input "1.51"
type input "0.49"
type input "12.64"
type input "1.31"
type input "0.42"
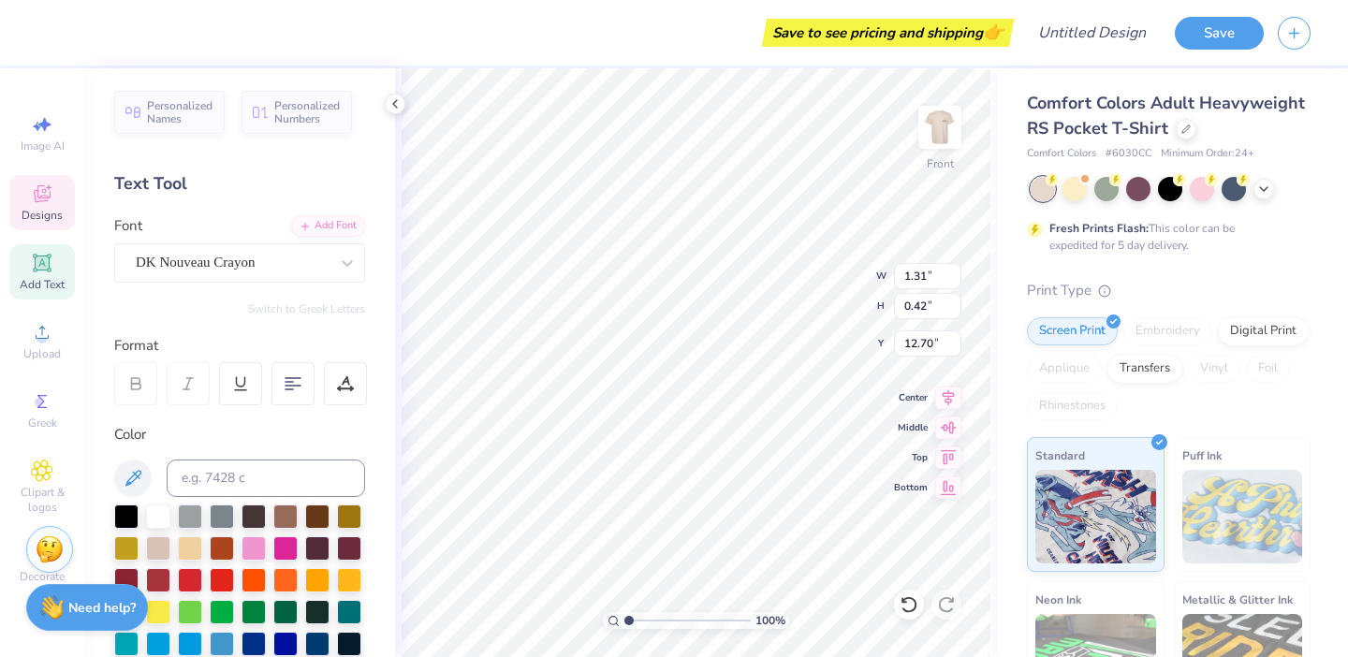
type input "12.70"
type input "2.12"
type input "0.44"
type input "1.31"
type input "0.42"
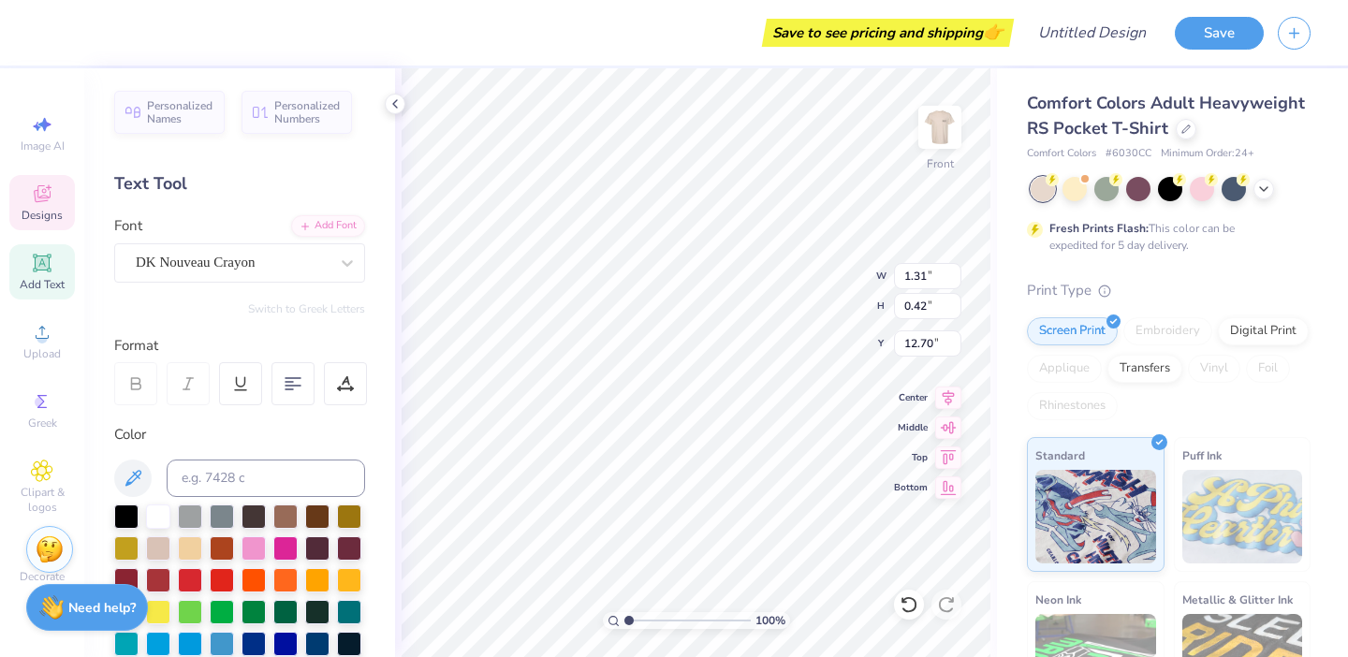
type input "12.70"
type input "2.12"
type input "0.44"
type input "13.43"
type input "1.31"
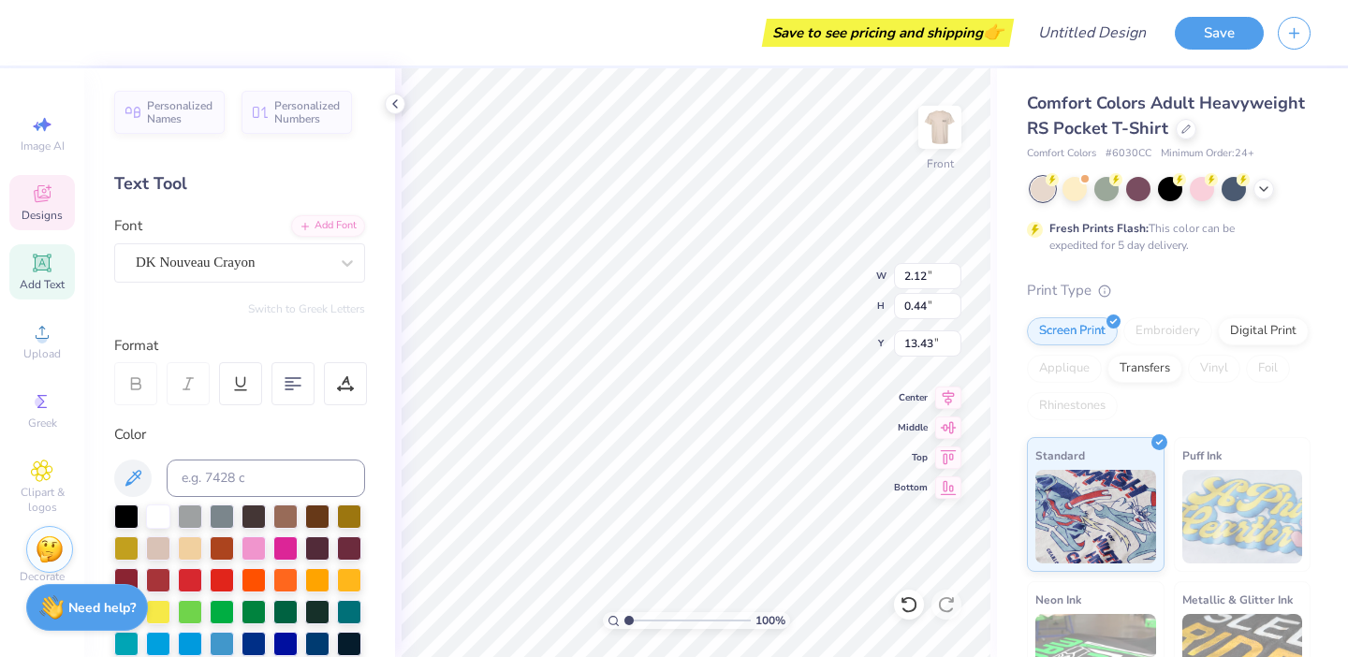
type input "0.42"
type input "13.01"
type input "3.22"
type input "0.43"
type input "14.25"
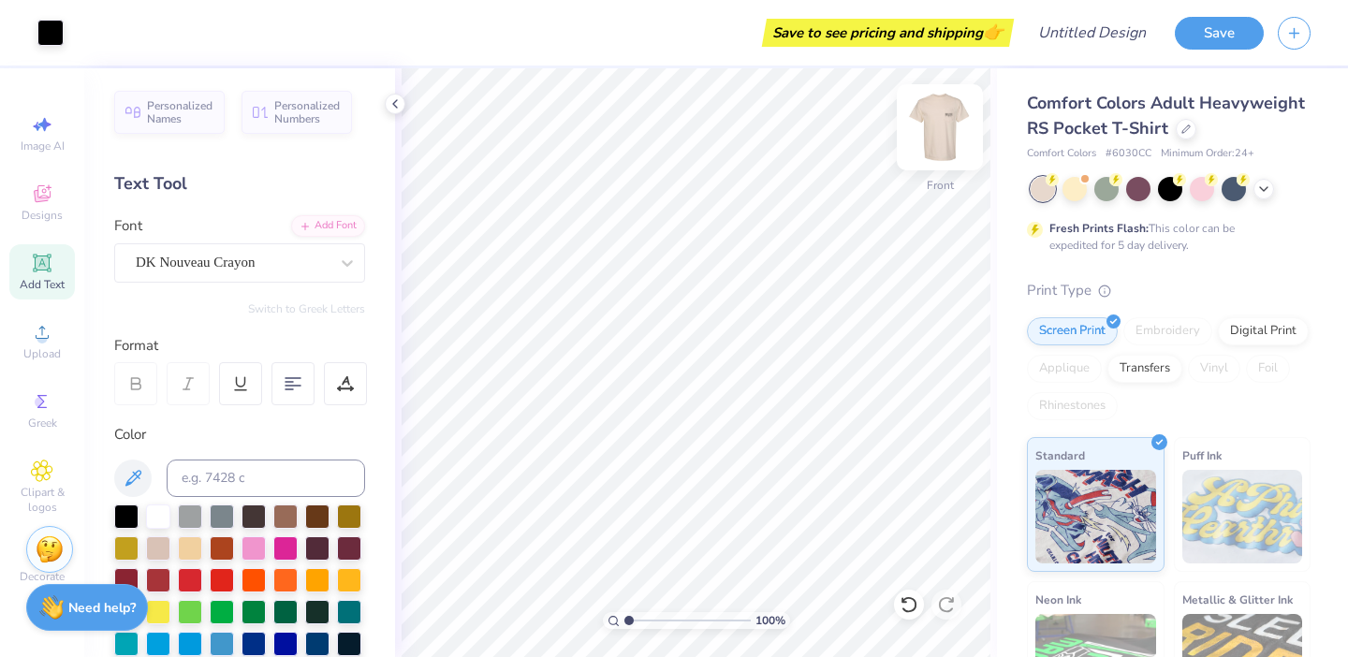
click at [947, 135] on img at bounding box center [940, 127] width 75 height 75
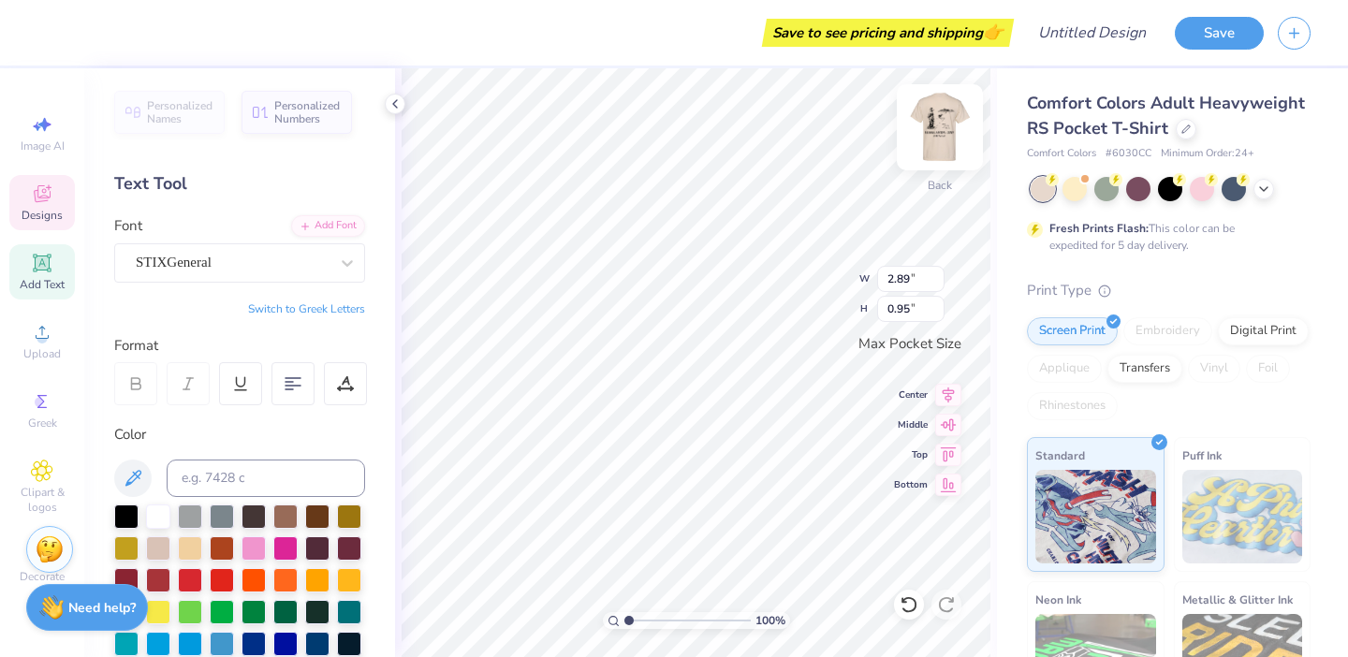
scroll to position [2, 0]
type textarea "[MEDICAL_DATA] TKE KD"
click at [295, 366] on div at bounding box center [293, 383] width 43 height 43
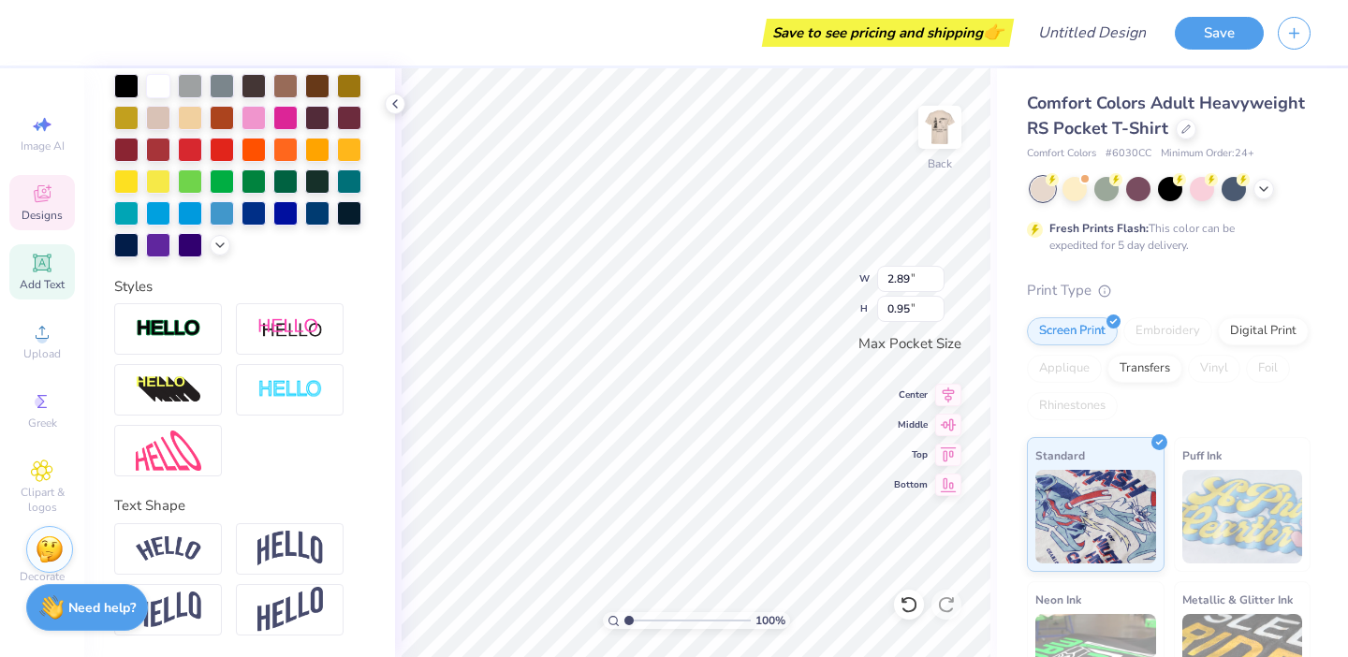
scroll to position [0, 0]
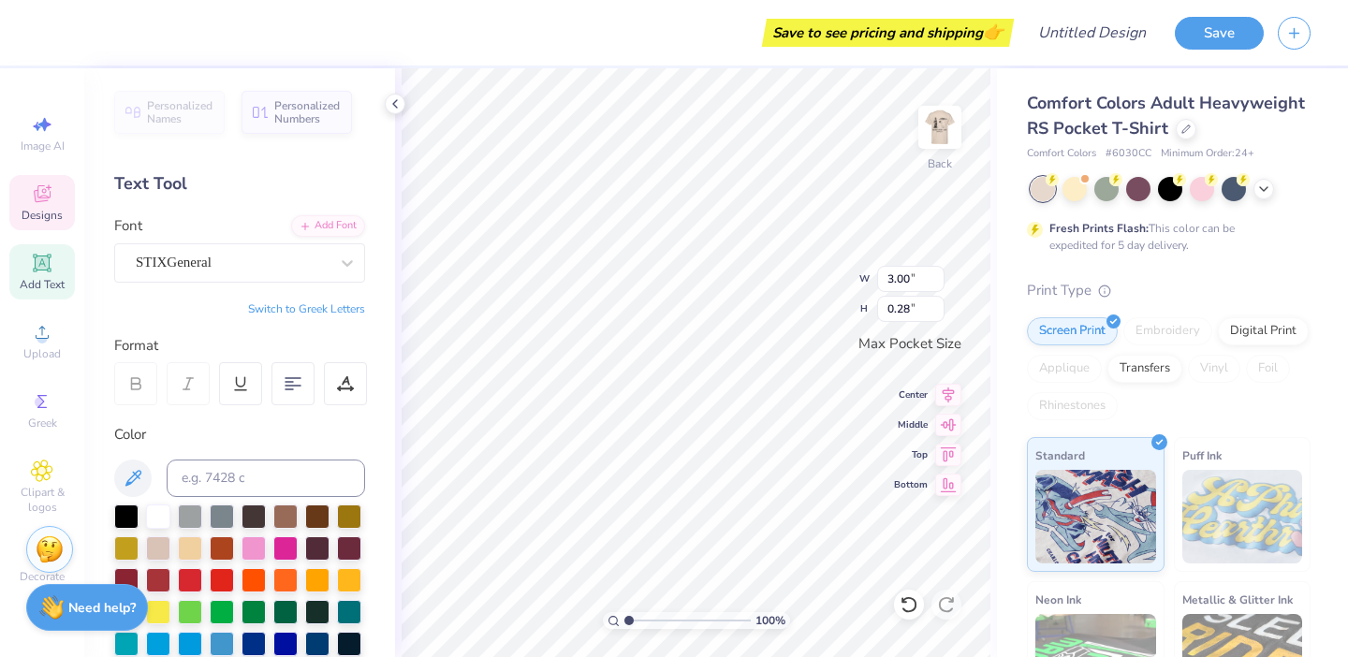
type input "2.73"
type input "3.44"
type textarea "[MEDICAL_DATA]"
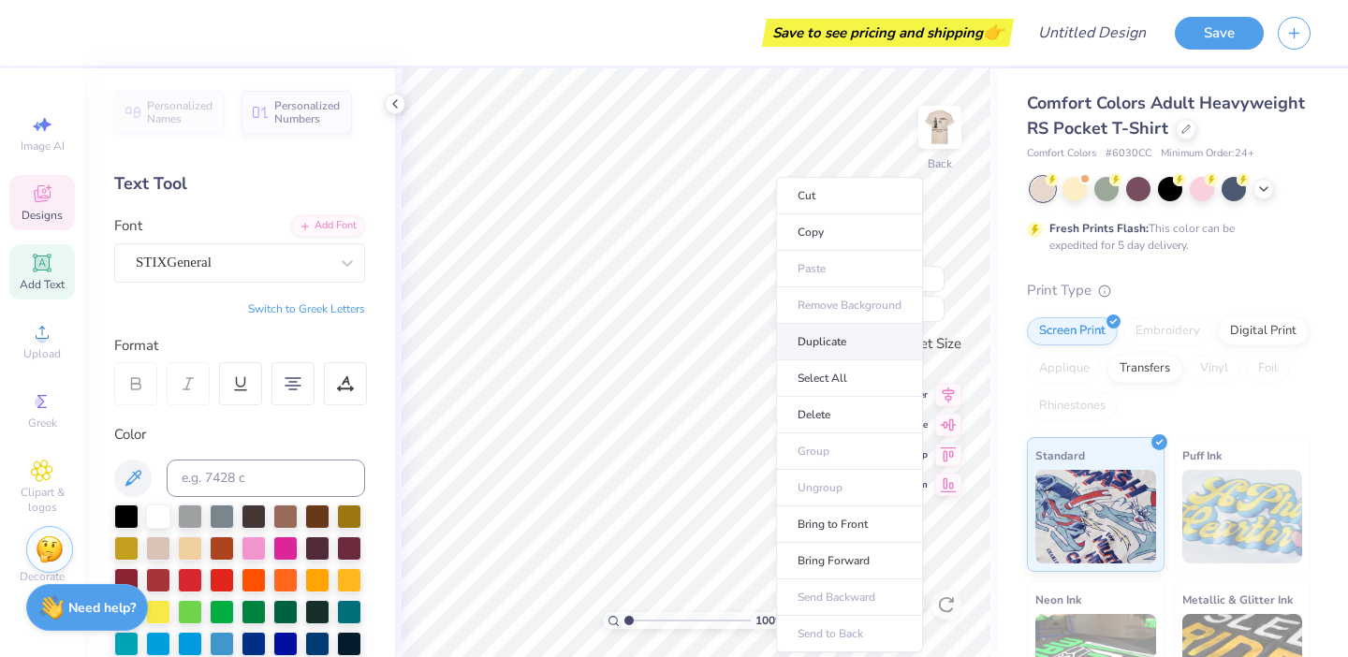
click at [813, 338] on li "Duplicate" at bounding box center [849, 342] width 147 height 37
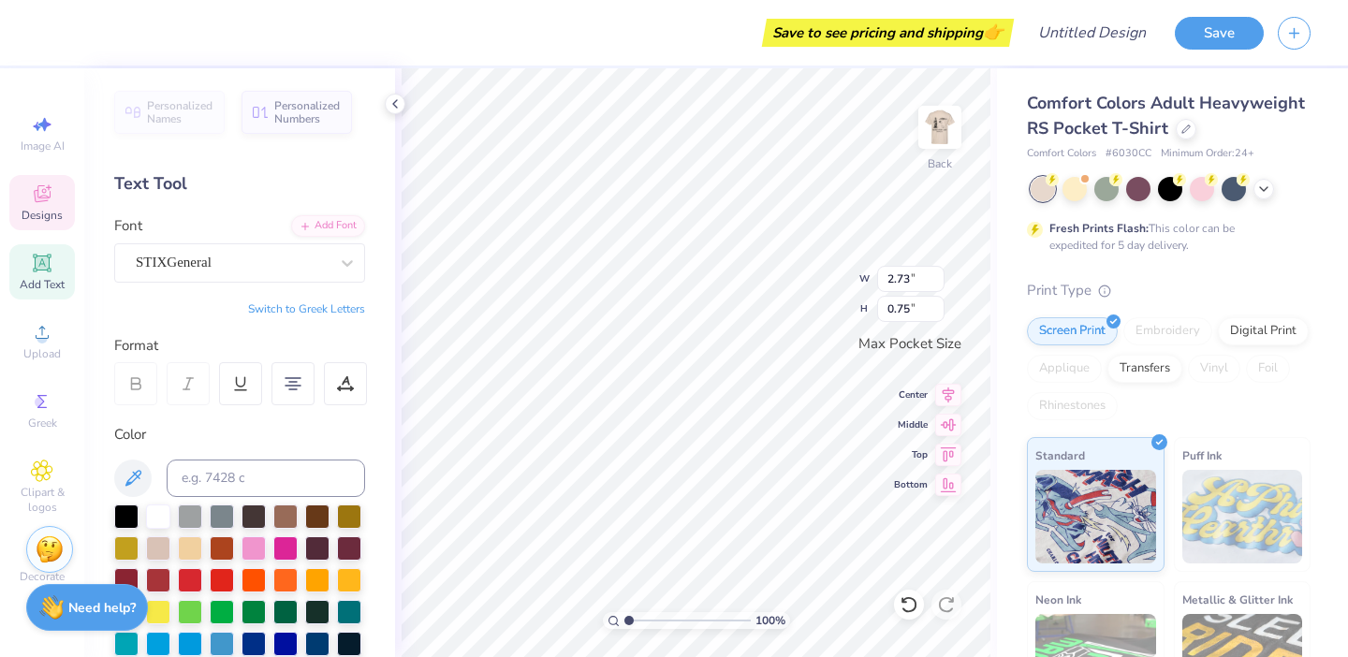
type textarea "TKE"
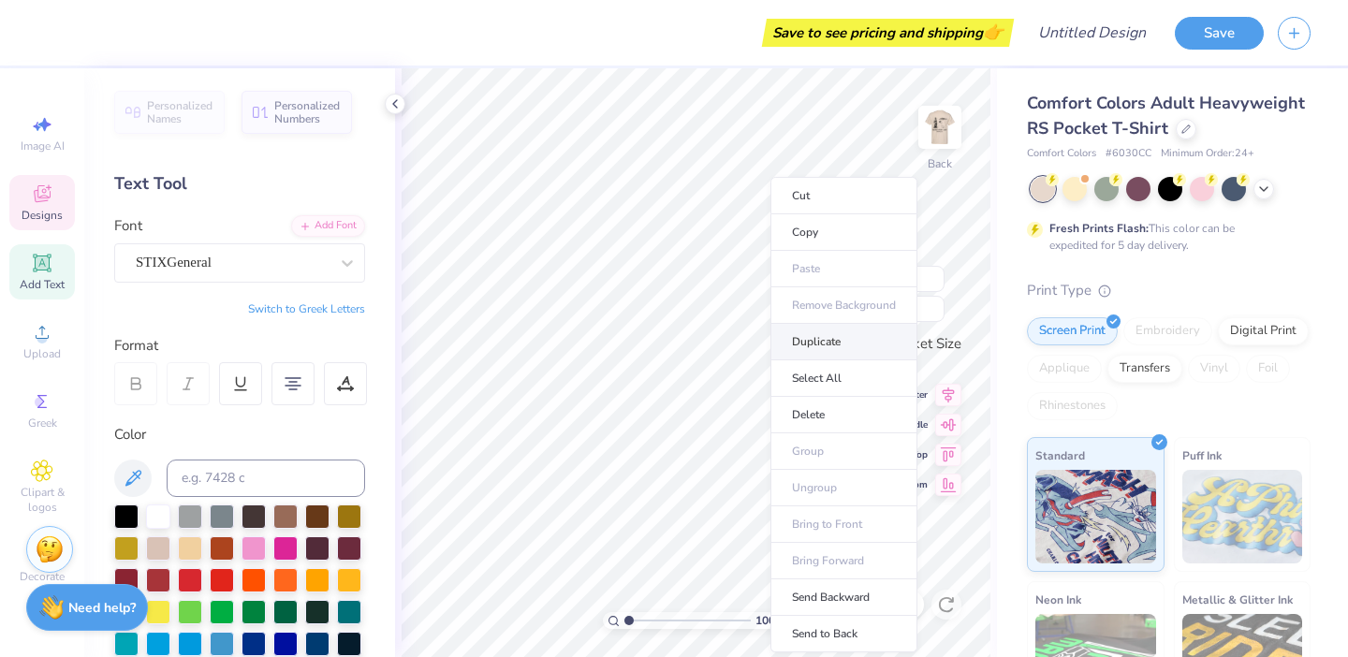
click at [807, 341] on li "Duplicate" at bounding box center [844, 342] width 147 height 37
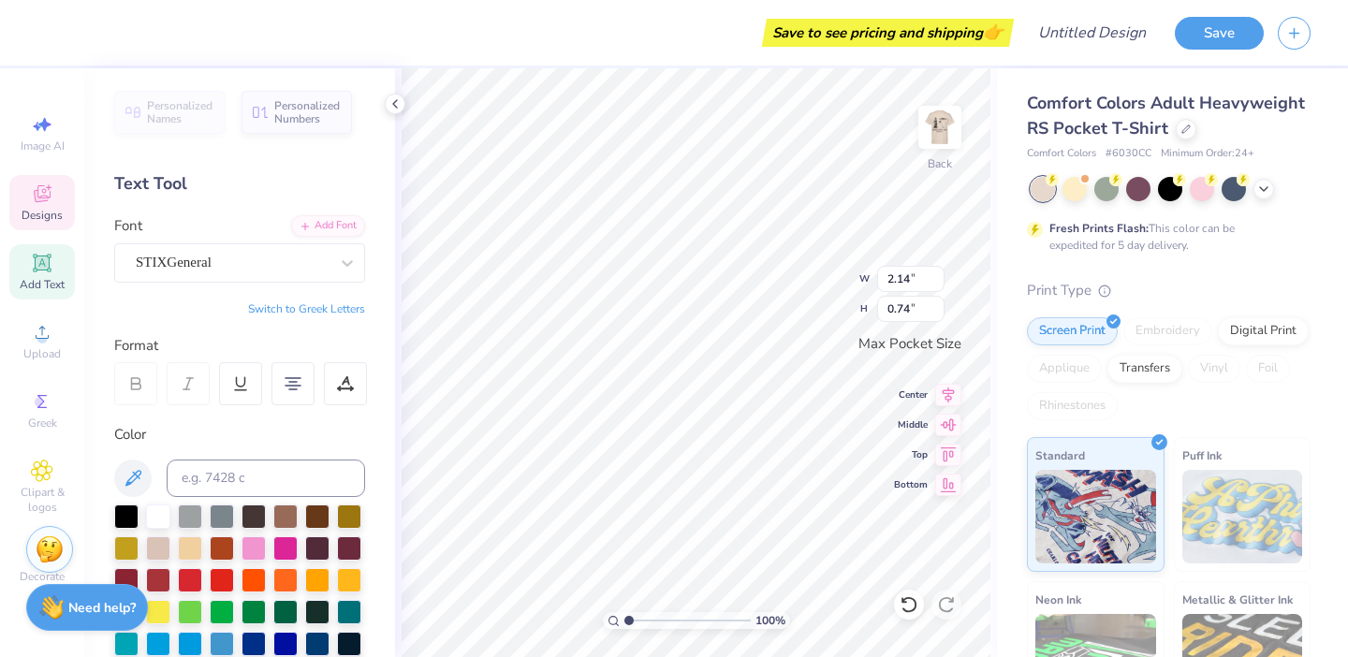
type textarea "KD"
type textarea "HOMECOMING 2025"
click at [263, 271] on div "STIXGeneral" at bounding box center [232, 262] width 197 height 29
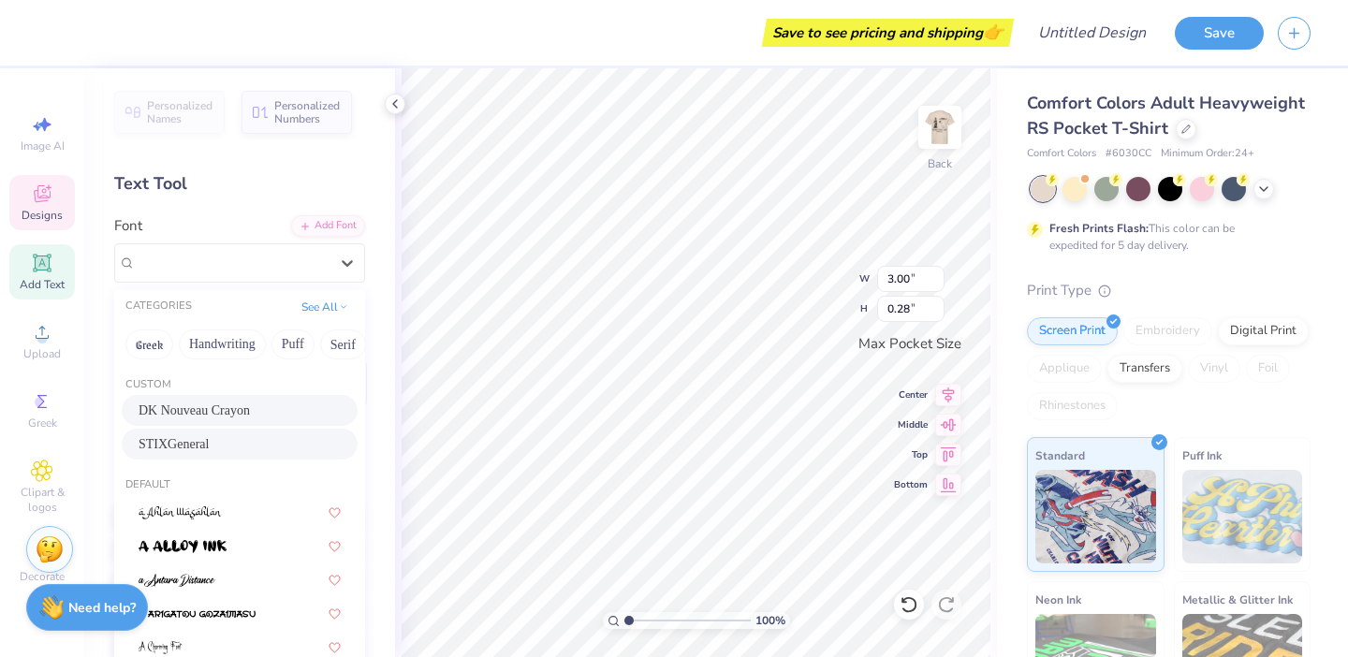
click at [240, 404] on div "DK Nouveau Crayon" at bounding box center [240, 411] width 202 height 20
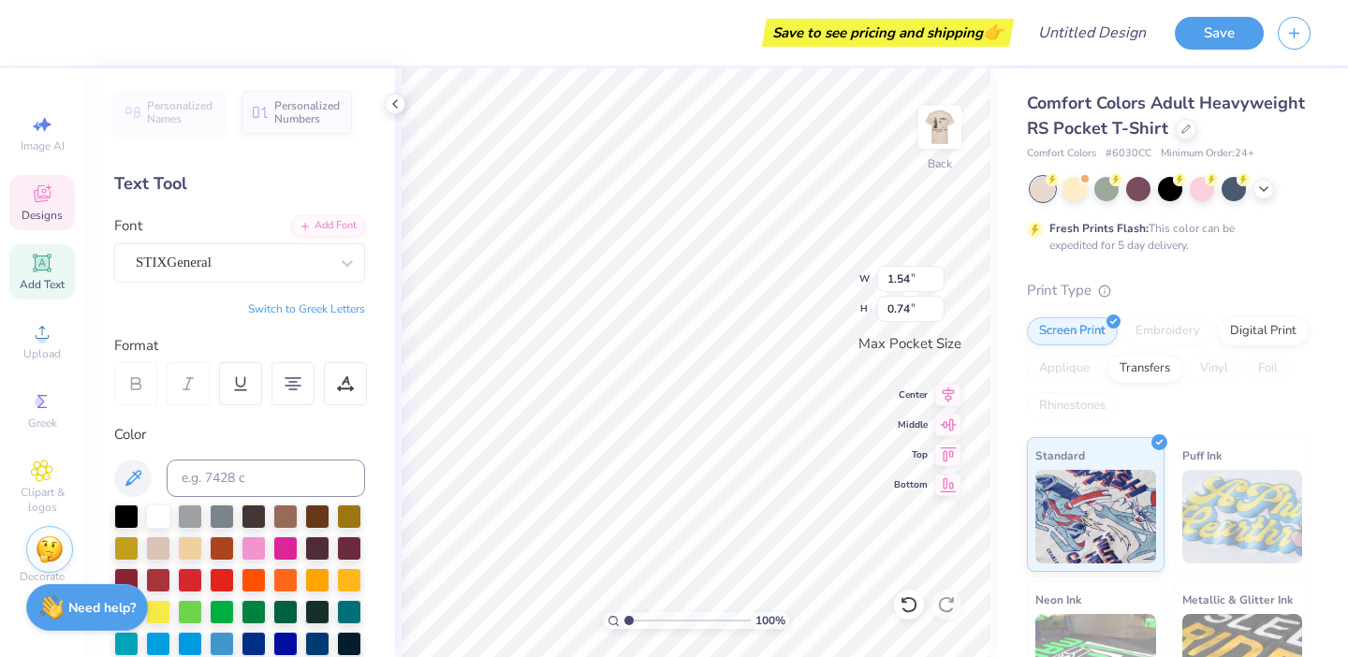
type input "2.65"
type input "0.28"
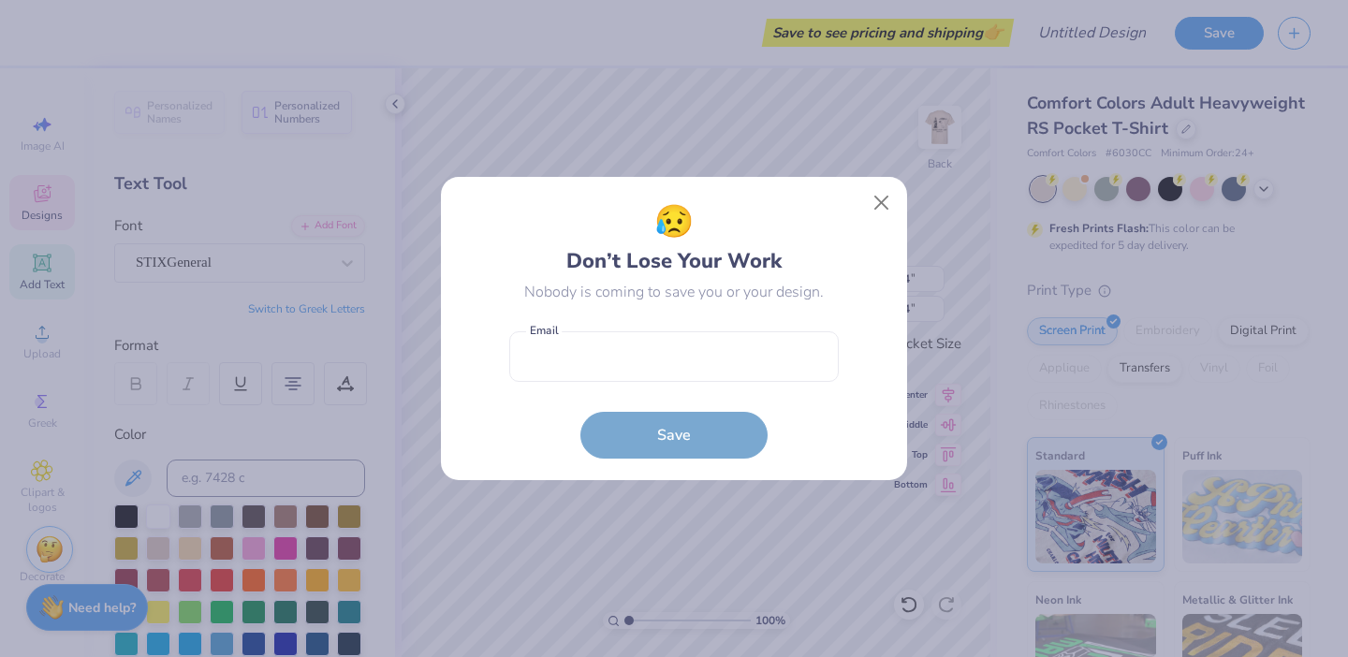
click at [773, 263] on body "Save to see pricing and shipping 👉 Design Title Save Image AI Designs Add Text …" at bounding box center [674, 328] width 1348 height 657
click at [874, 197] on button "Close" at bounding box center [882, 203] width 36 height 36
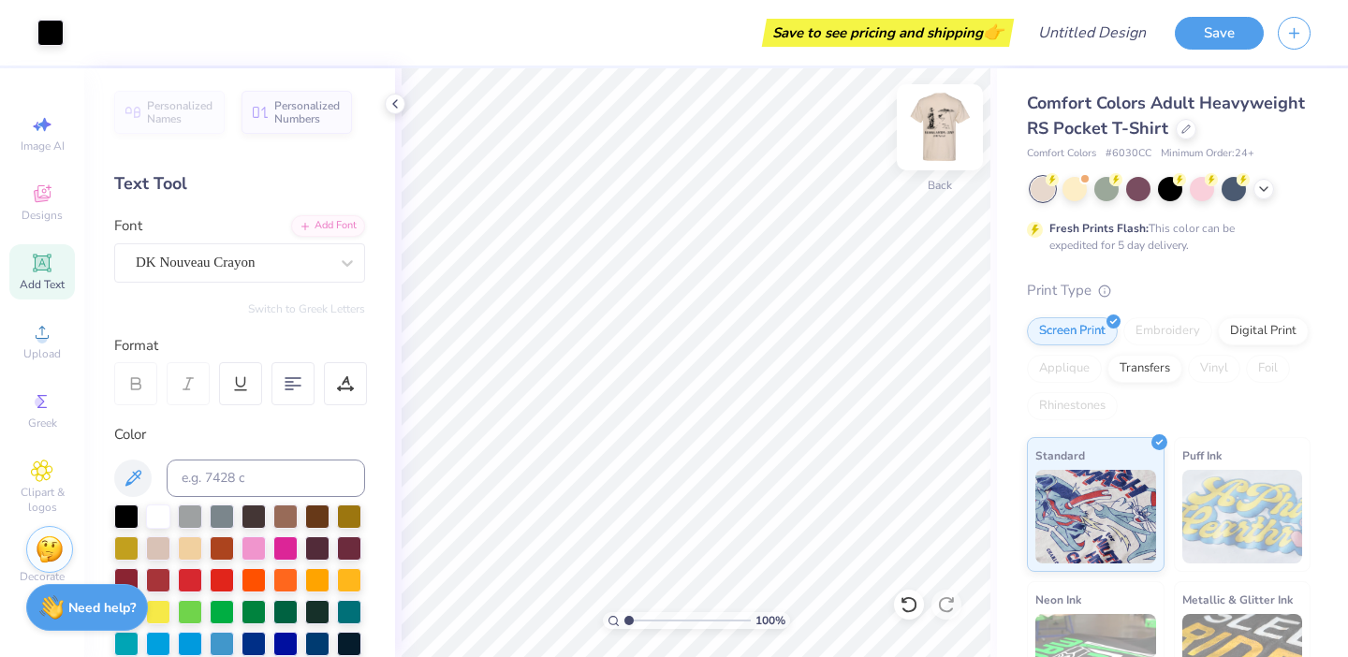
click at [940, 140] on img at bounding box center [940, 127] width 75 height 75
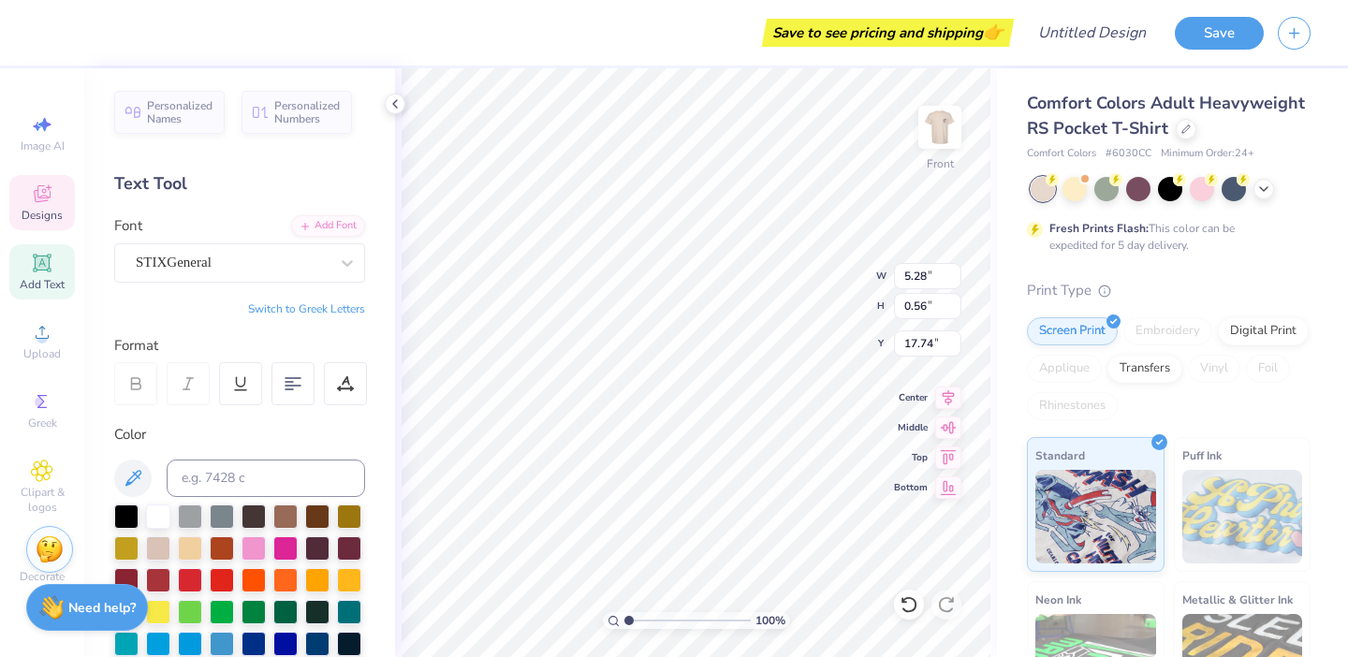
scroll to position [0, 1]
paste textarea "★"
type textarea "[MEDICAL_DATA] ★ TKE ★ KD"
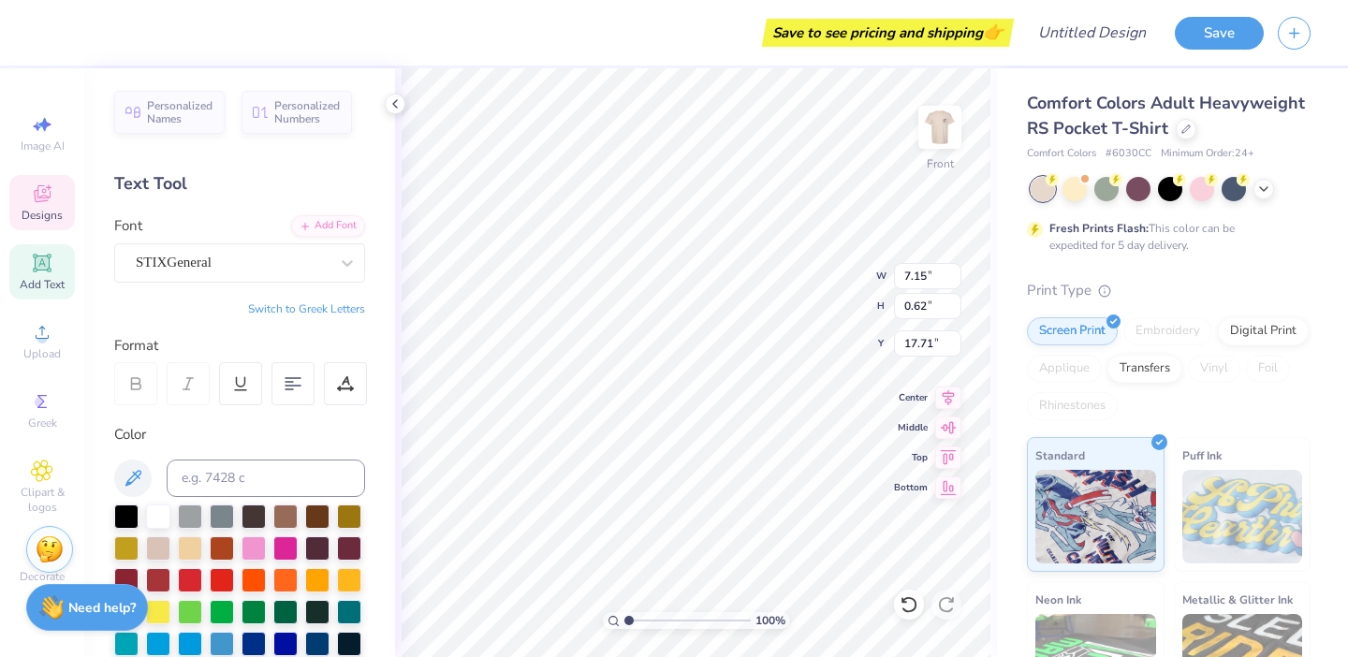
scroll to position [0, 2]
paste textarea "☆"
type textarea "[MEDICAL_DATA] ☆ TKE ☆ KD"
click at [924, 147] on div at bounding box center [940, 127] width 43 height 43
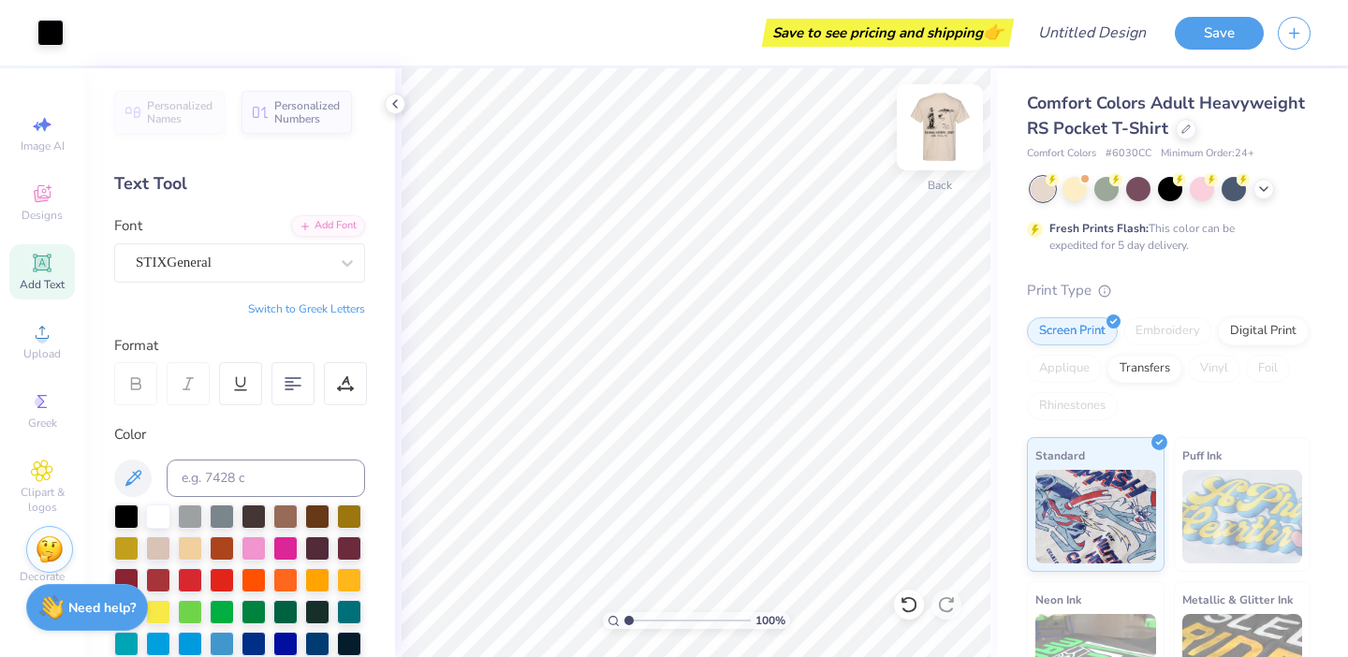
click at [936, 135] on img at bounding box center [940, 127] width 75 height 75
click at [965, 115] on img at bounding box center [940, 127] width 75 height 75
click at [935, 143] on img at bounding box center [940, 127] width 75 height 75
